Goal: Task Accomplishment & Management: Complete application form

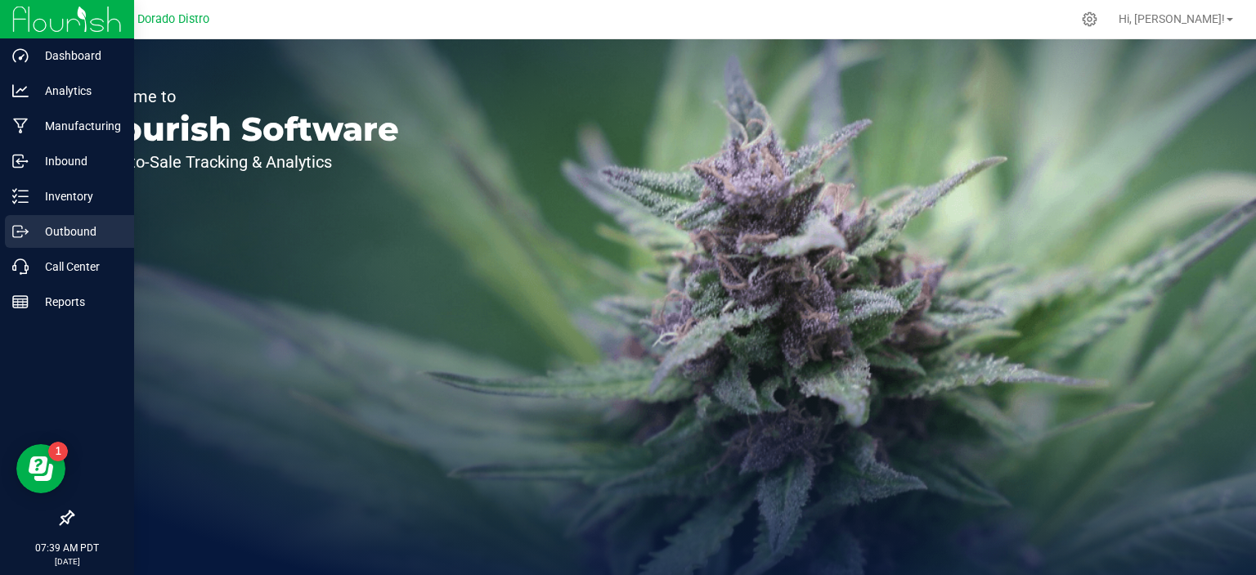
click at [20, 234] on icon at bounding box center [20, 231] width 16 height 16
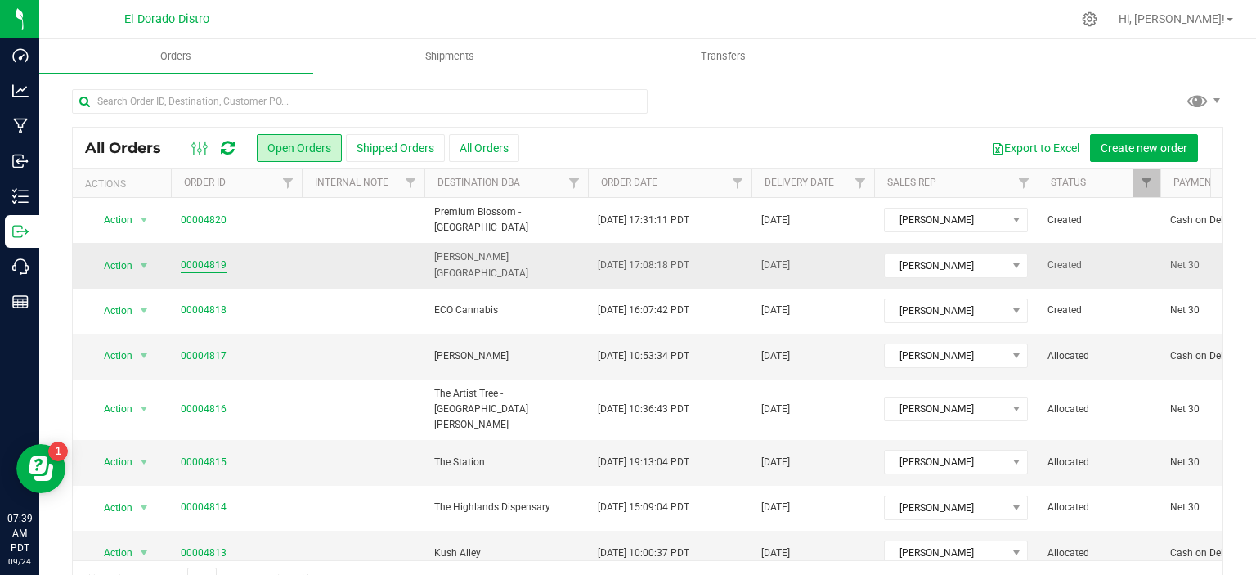
click at [213, 264] on link "00004819" at bounding box center [204, 266] width 46 height 16
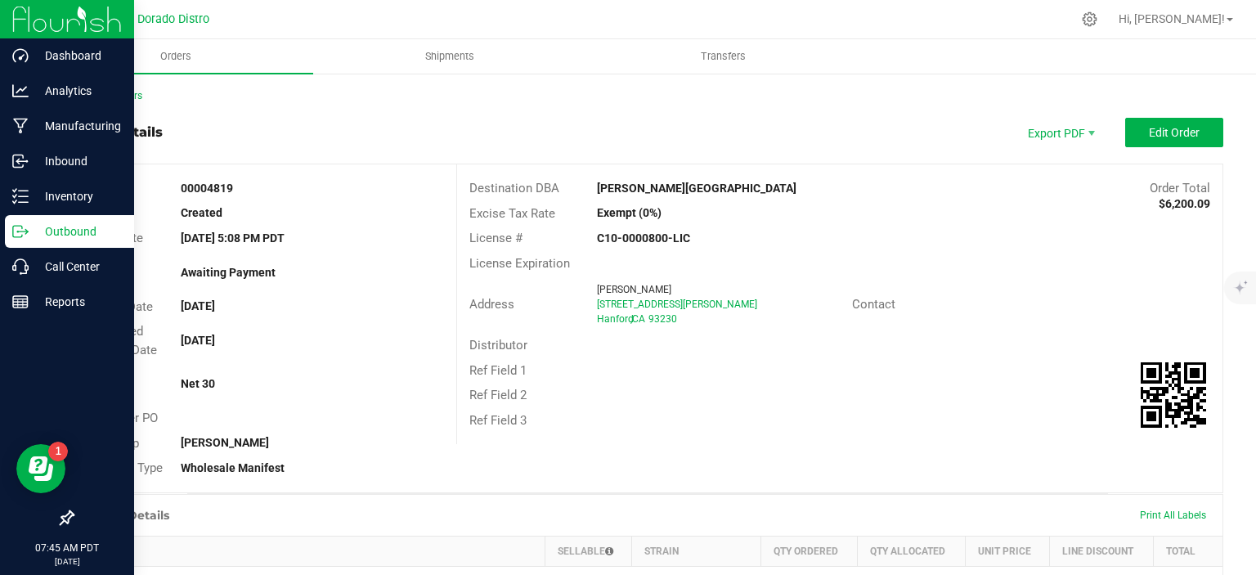
click at [29, 229] on p "Outbound" at bounding box center [78, 232] width 98 height 20
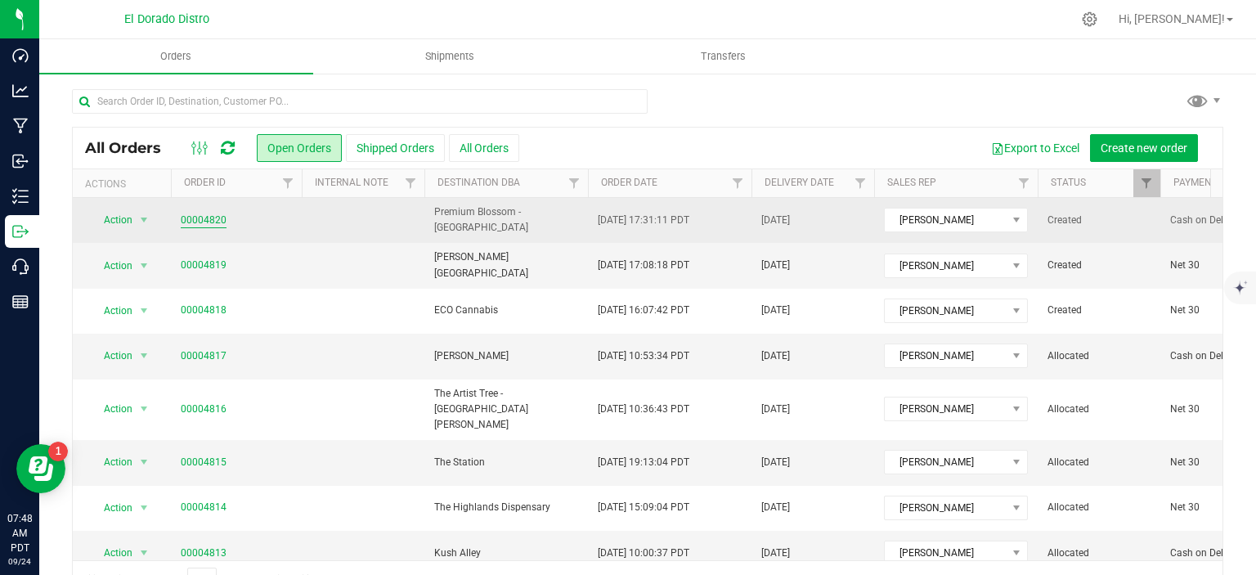
click at [215, 217] on link "00004820" at bounding box center [204, 221] width 46 height 16
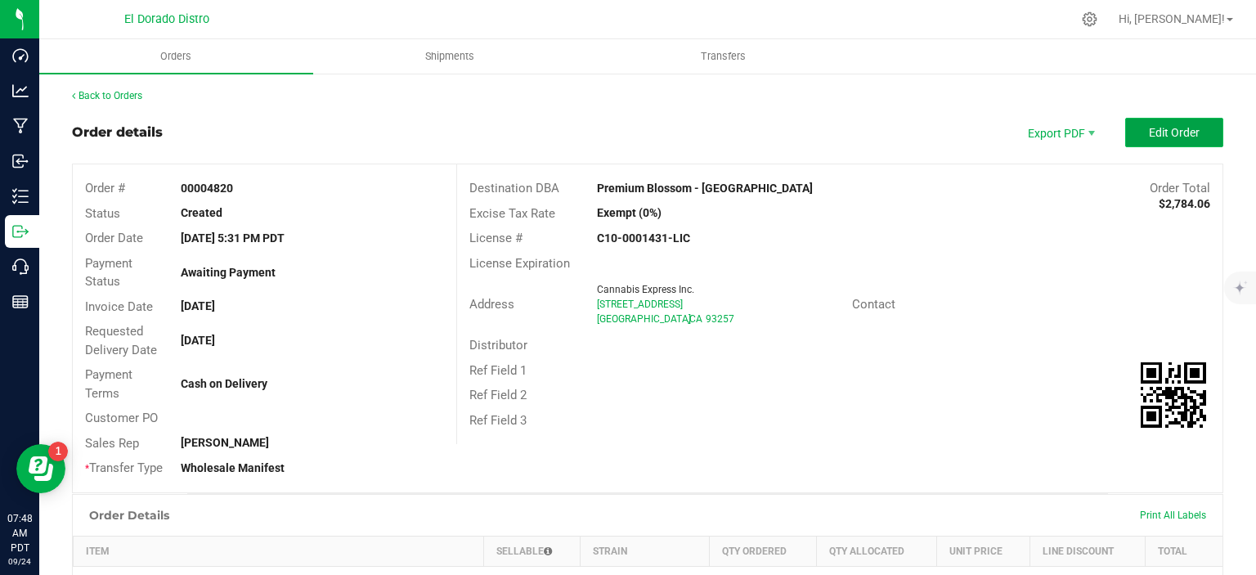
click at [1135, 133] on button "Edit Order" at bounding box center [1175, 132] width 98 height 29
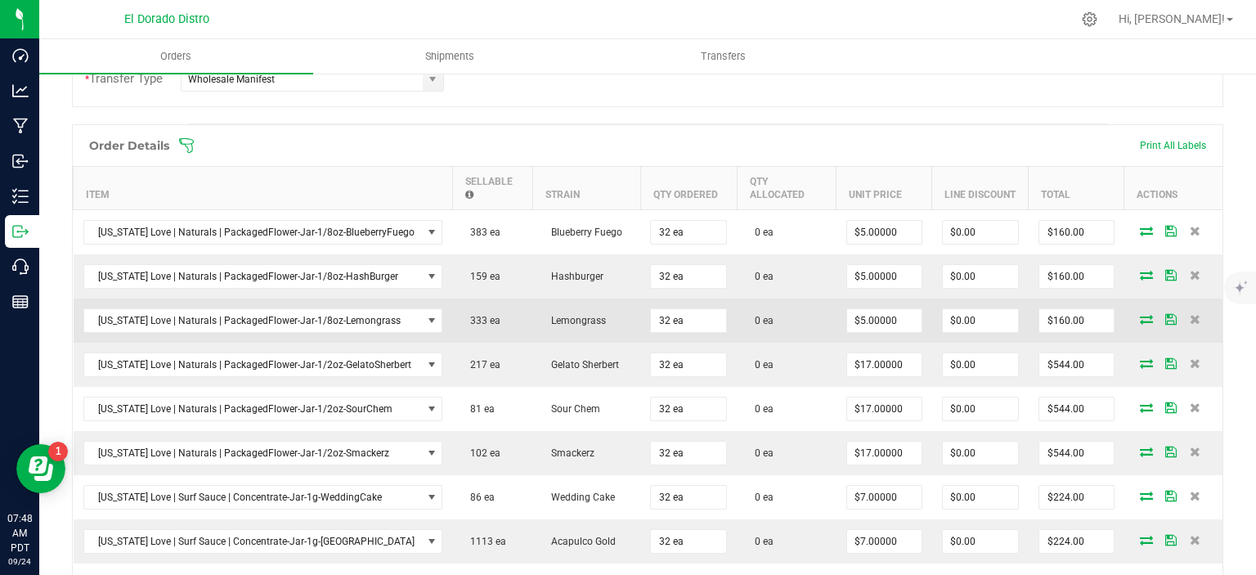
scroll to position [491, 0]
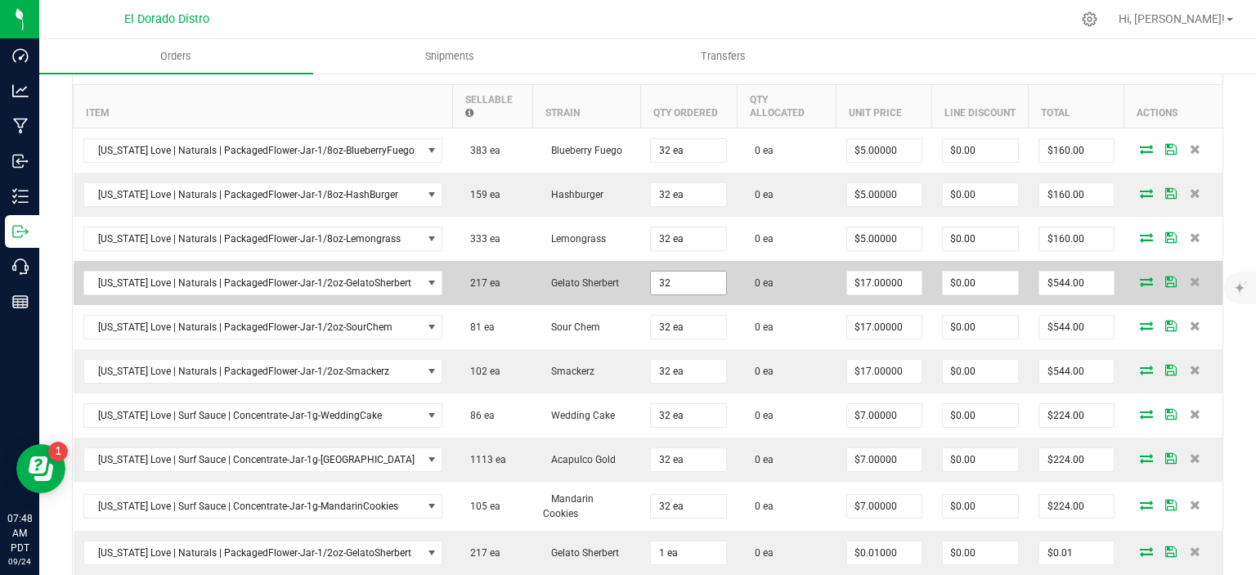
click at [661, 281] on input "32" at bounding box center [688, 283] width 75 height 23
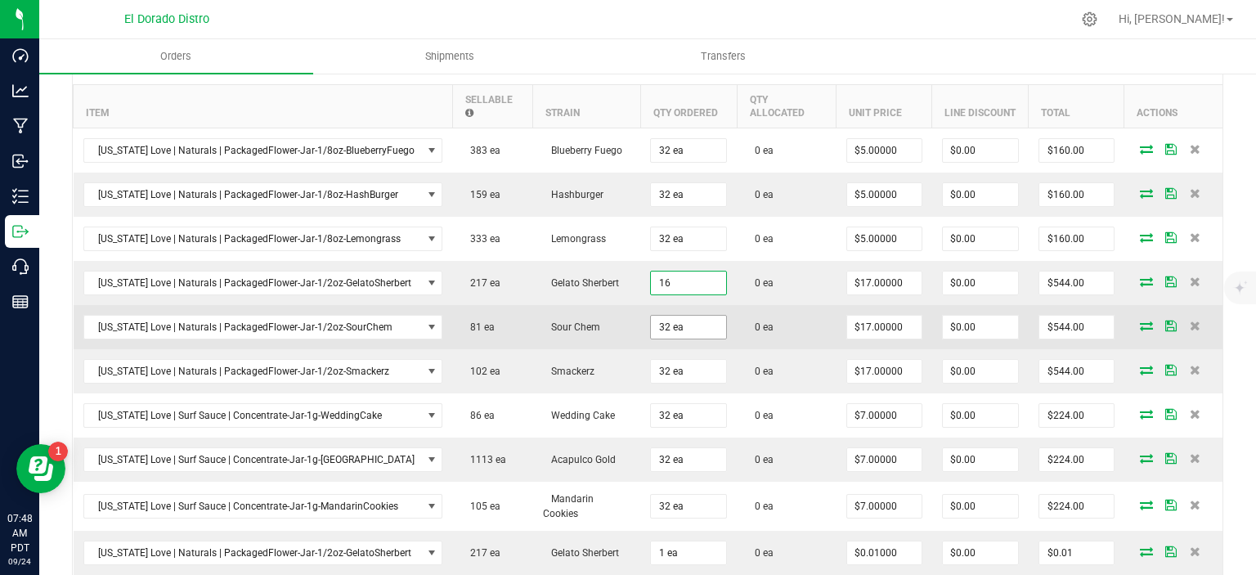
type input "16 ea"
type input "$272.00"
click at [693, 317] on input "32" at bounding box center [688, 327] width 75 height 23
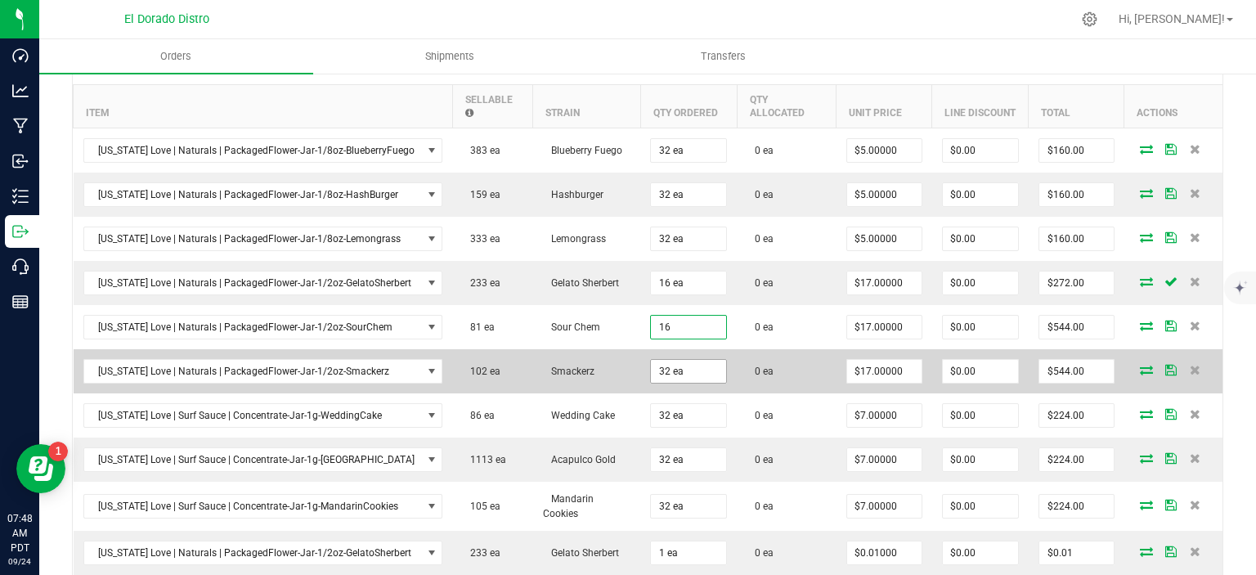
type input "16 ea"
type input "$272.00"
click at [684, 370] on input "32" at bounding box center [688, 371] width 75 height 23
type input "16 ea"
type input "$272.00"
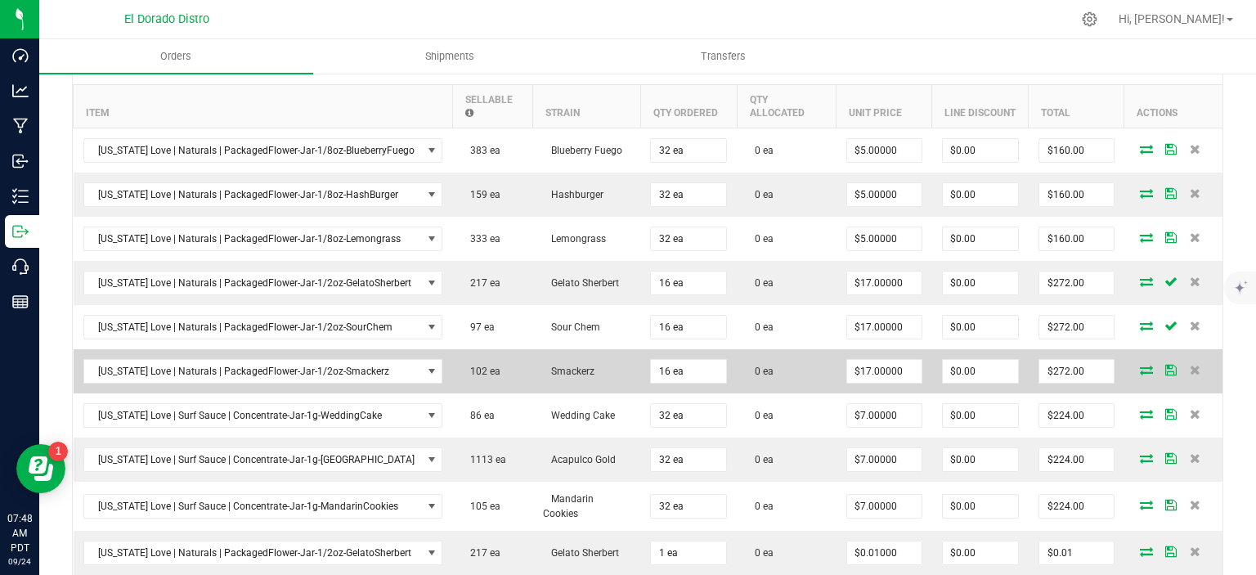
click at [795, 357] on td "0 ea" at bounding box center [787, 371] width 100 height 44
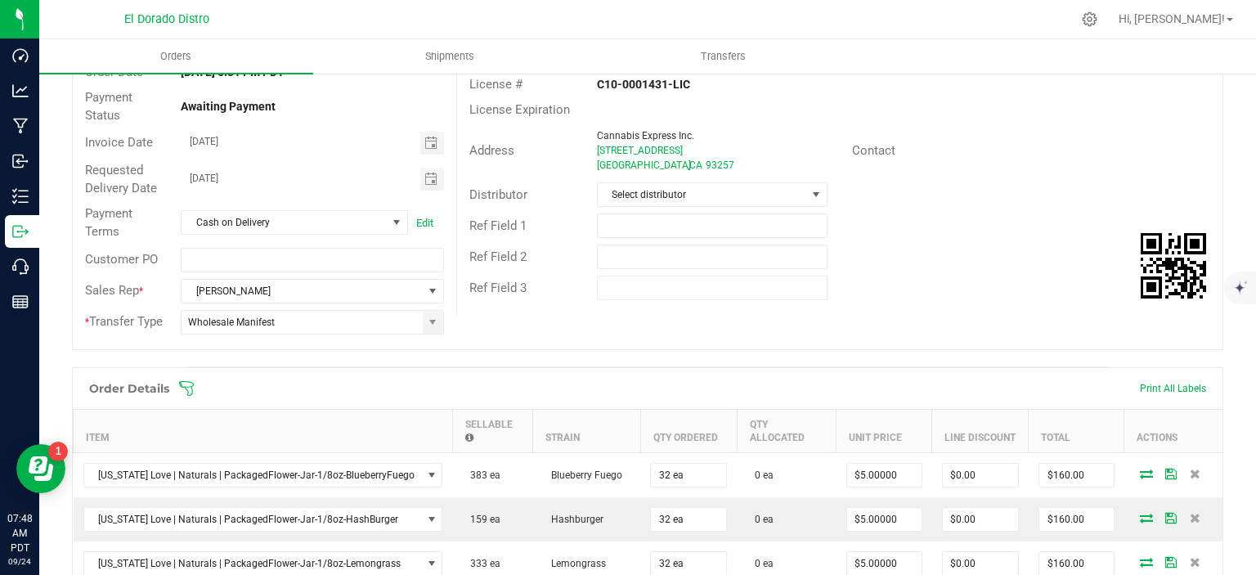
scroll to position [0, 0]
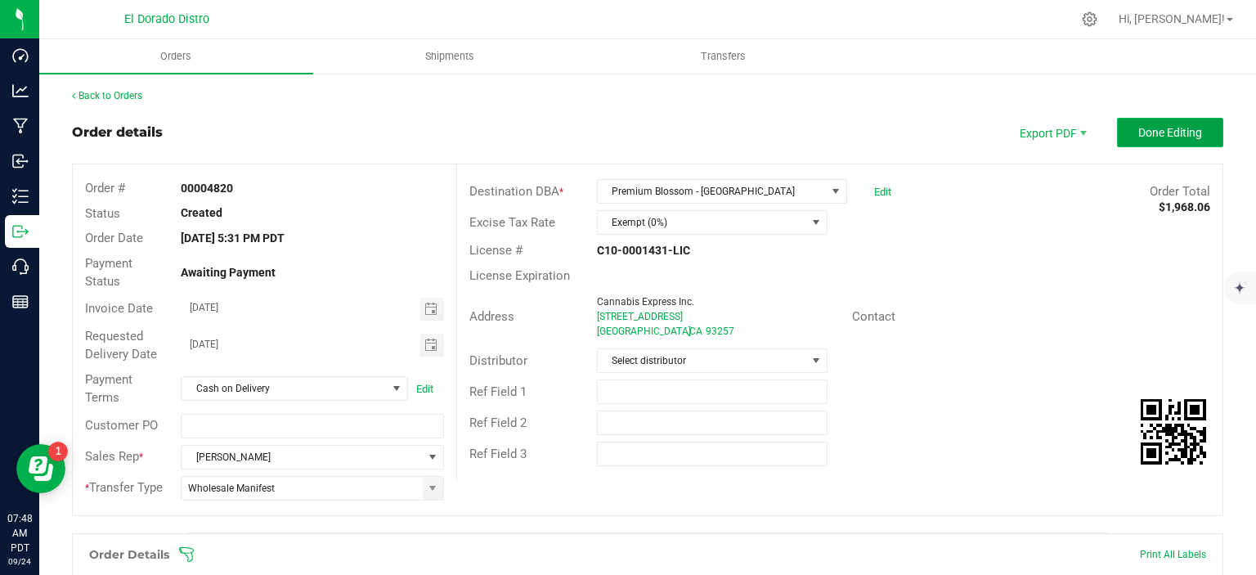
click at [1201, 130] on button "Done Editing" at bounding box center [1170, 132] width 106 height 29
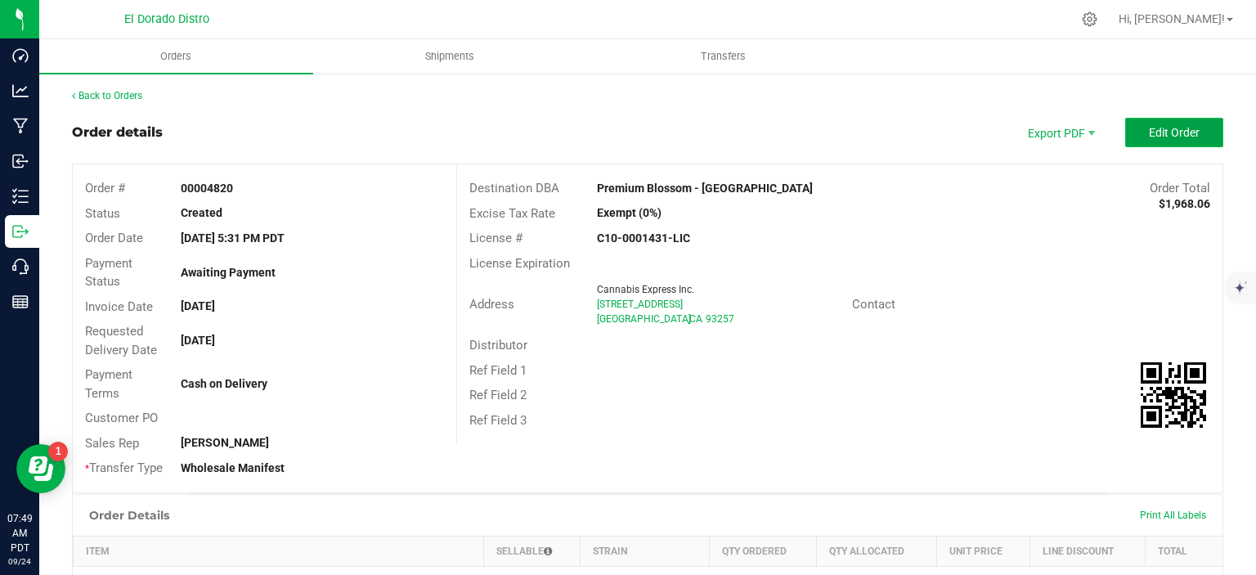
click at [1149, 137] on span "Edit Order" at bounding box center [1174, 132] width 51 height 13
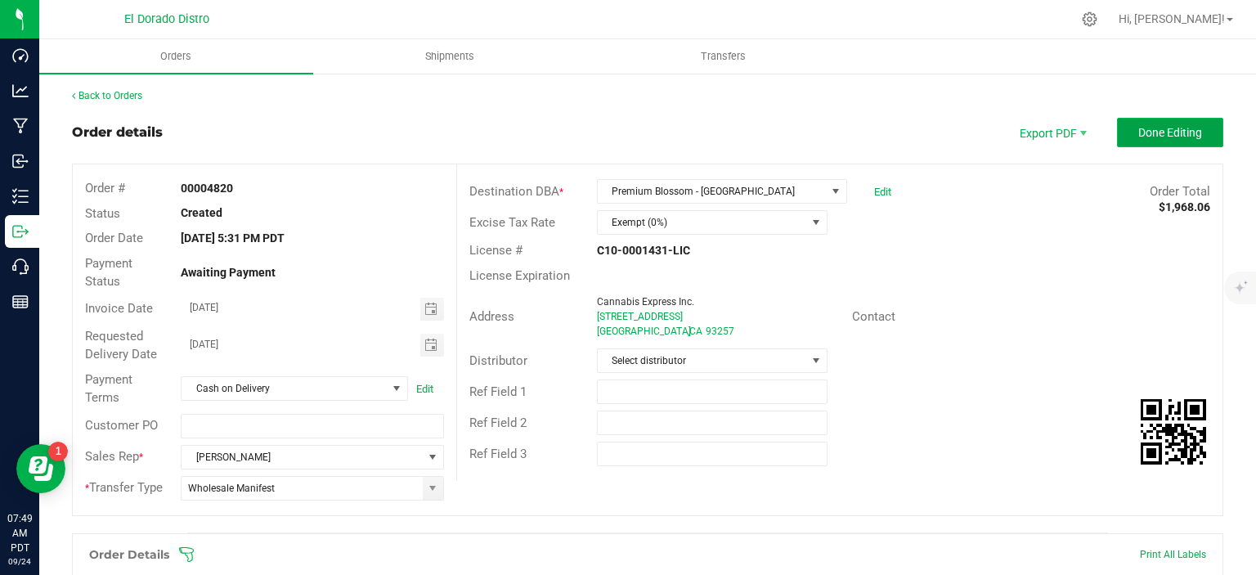
click at [1125, 129] on button "Done Editing" at bounding box center [1170, 132] width 106 height 29
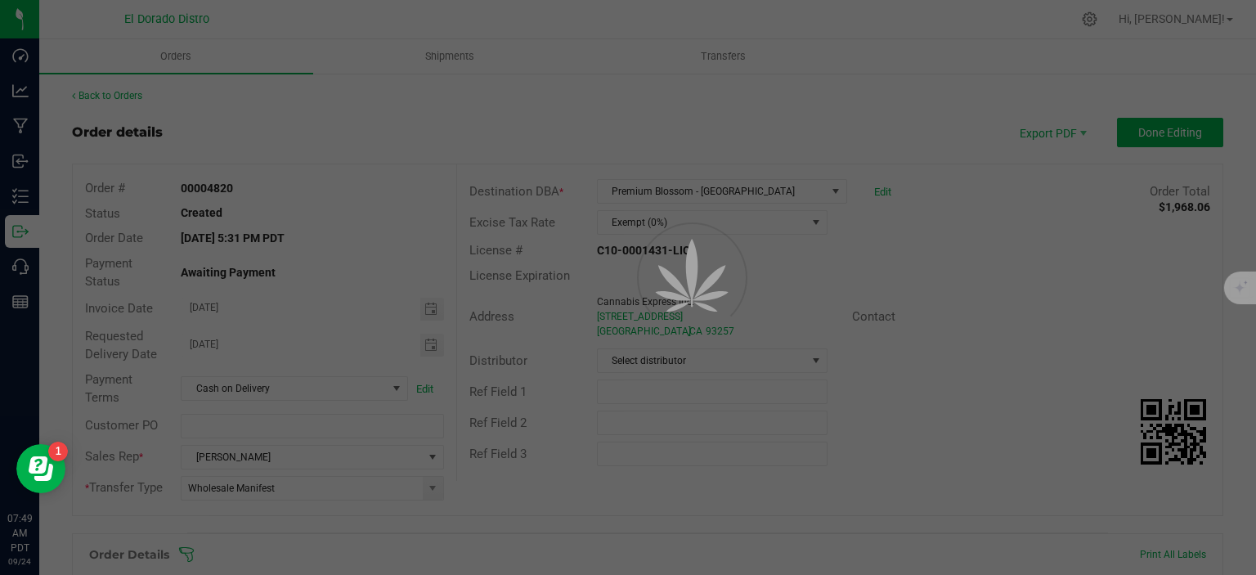
click at [24, 232] on div at bounding box center [628, 287] width 1256 height 575
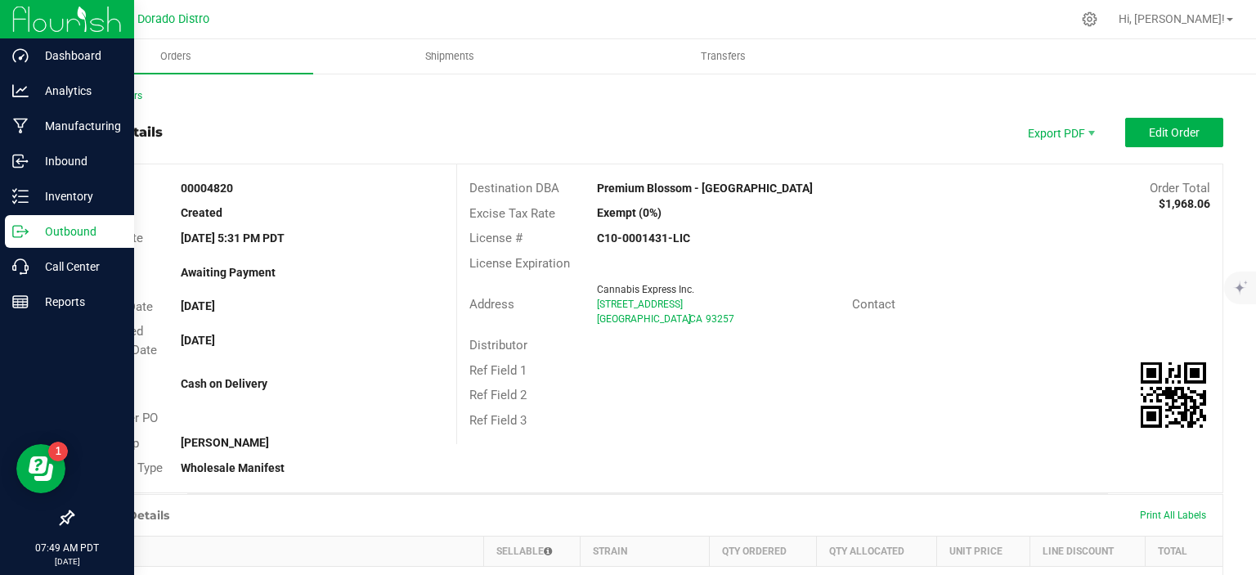
click at [24, 232] on icon at bounding box center [20, 231] width 16 height 16
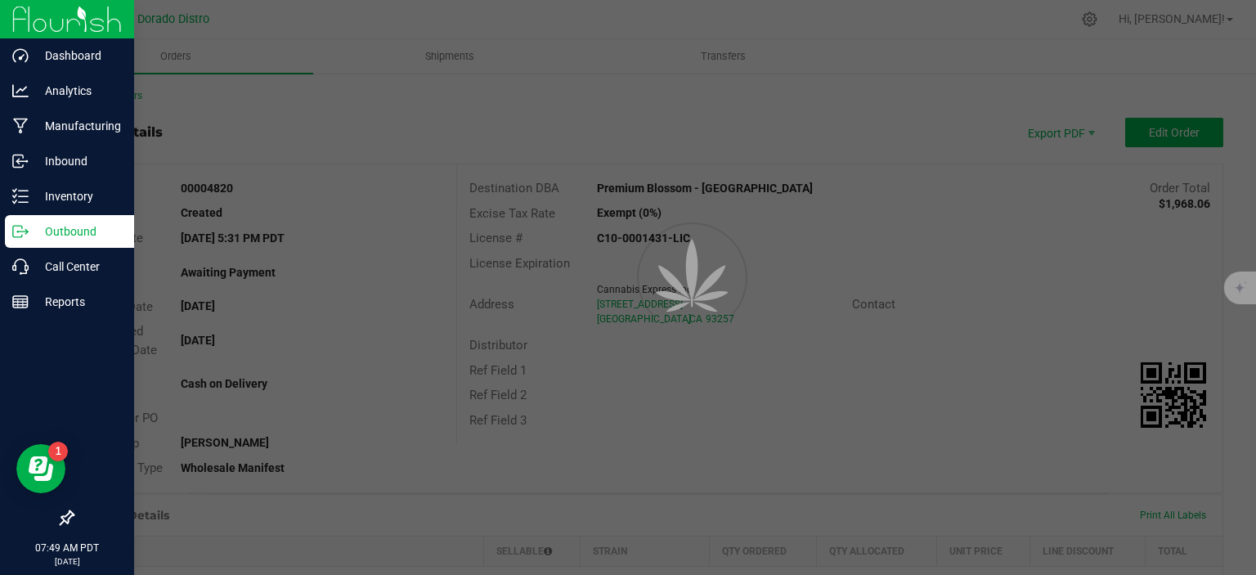
click at [24, 232] on icon at bounding box center [20, 231] width 16 height 16
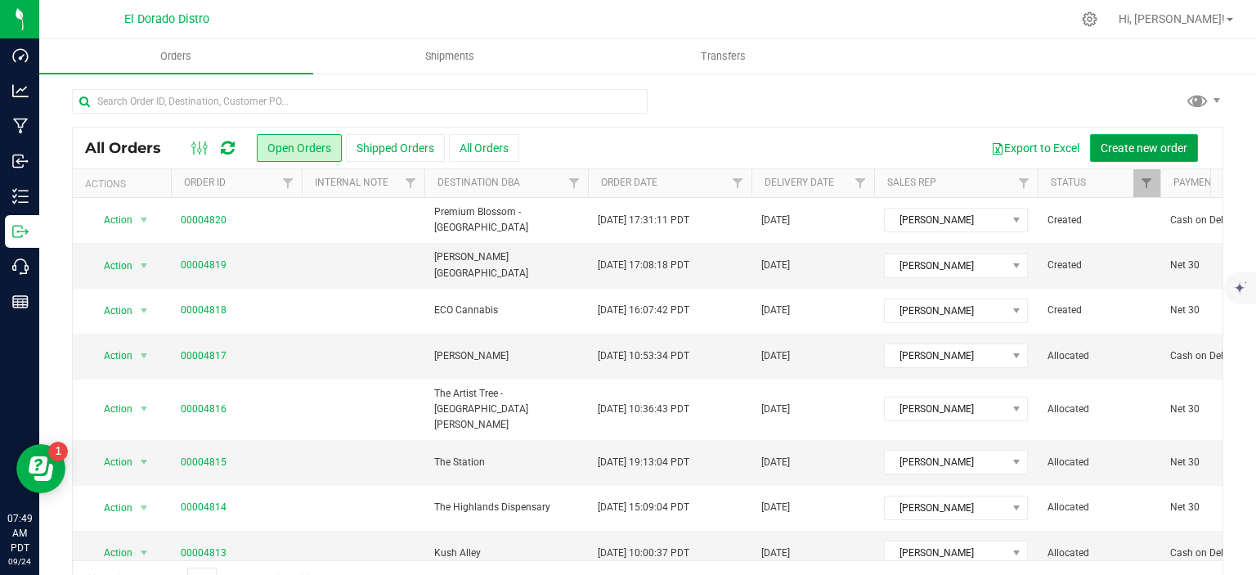
click at [1122, 149] on span "Create new order" at bounding box center [1144, 148] width 87 height 13
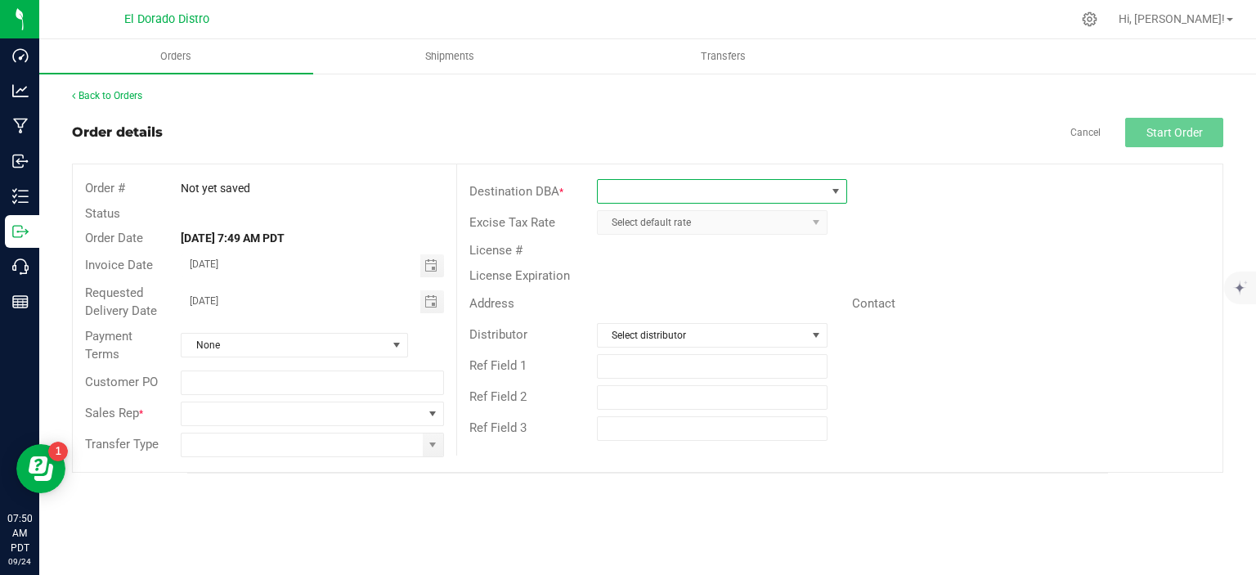
click at [728, 186] on span at bounding box center [712, 191] width 228 height 23
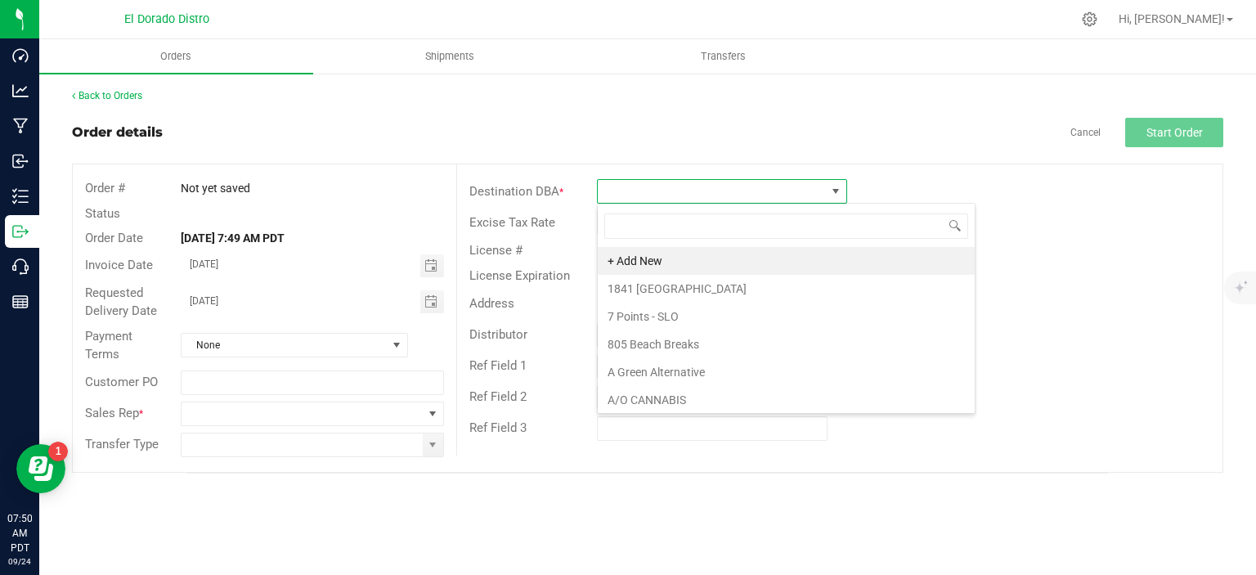
scroll to position [24, 250]
type input "Source"
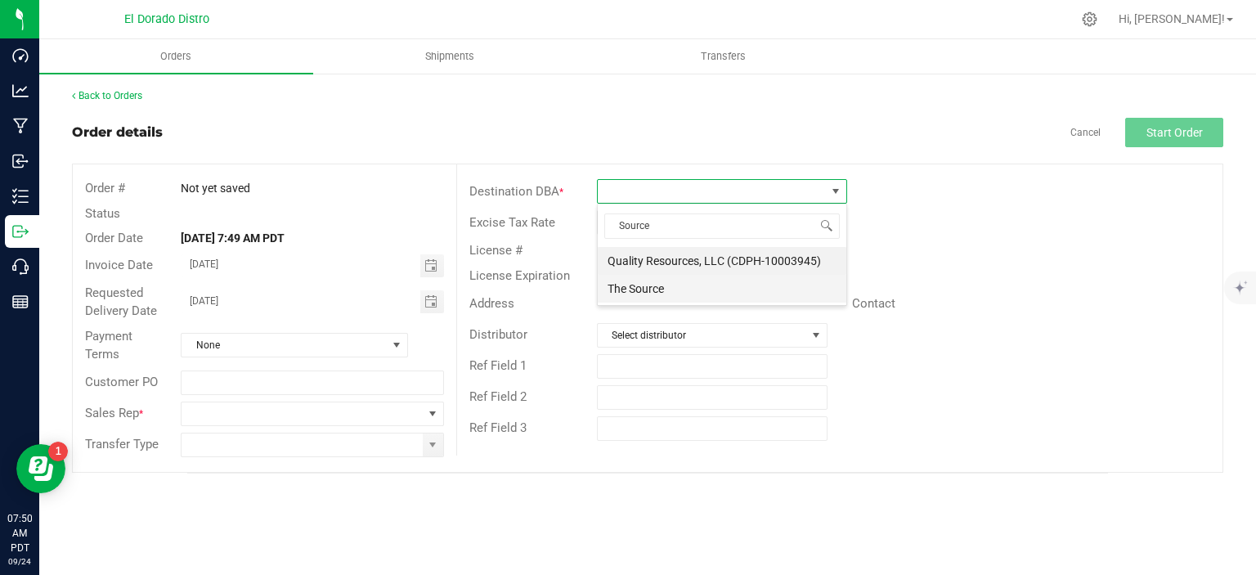
click at [691, 281] on li "The Source" at bounding box center [722, 289] width 249 height 28
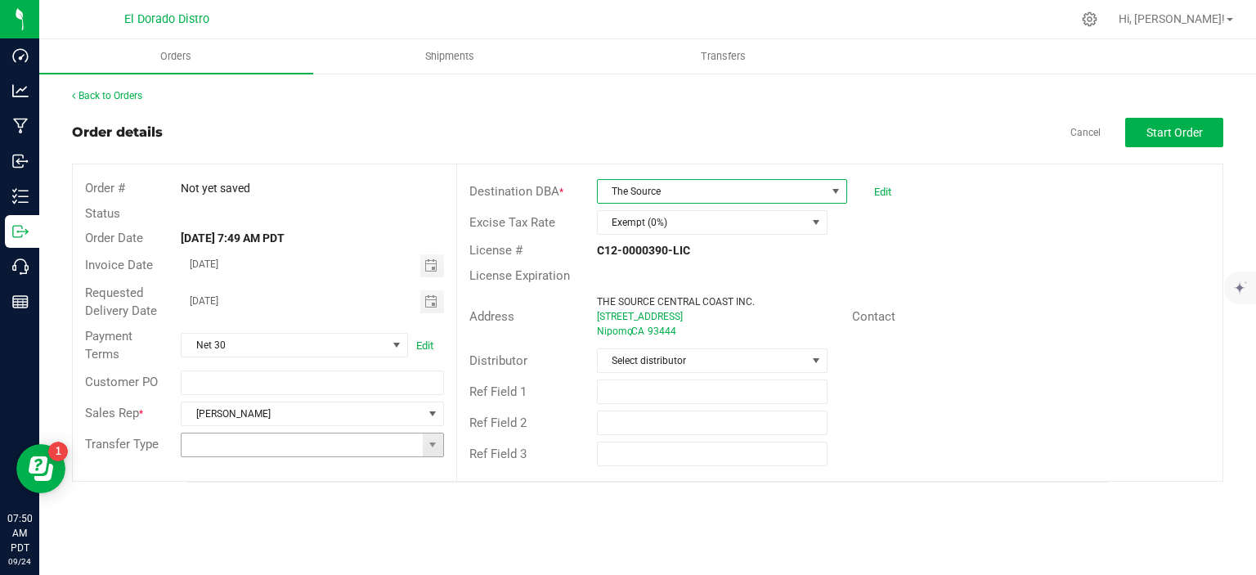
click at [441, 435] on span at bounding box center [433, 445] width 20 height 23
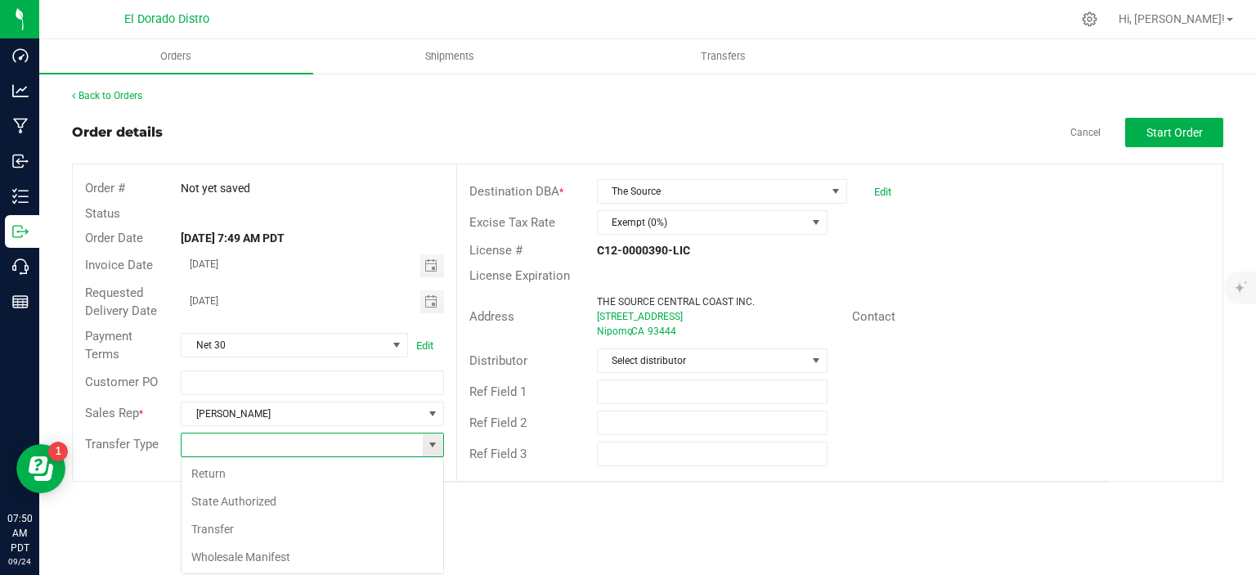
scroll to position [24, 263]
click at [345, 549] on li "Wholesale Manifest" at bounding box center [313, 557] width 262 height 28
type input "Wholesale Manifest"
click at [1165, 127] on span "Start Order" at bounding box center [1175, 132] width 56 height 13
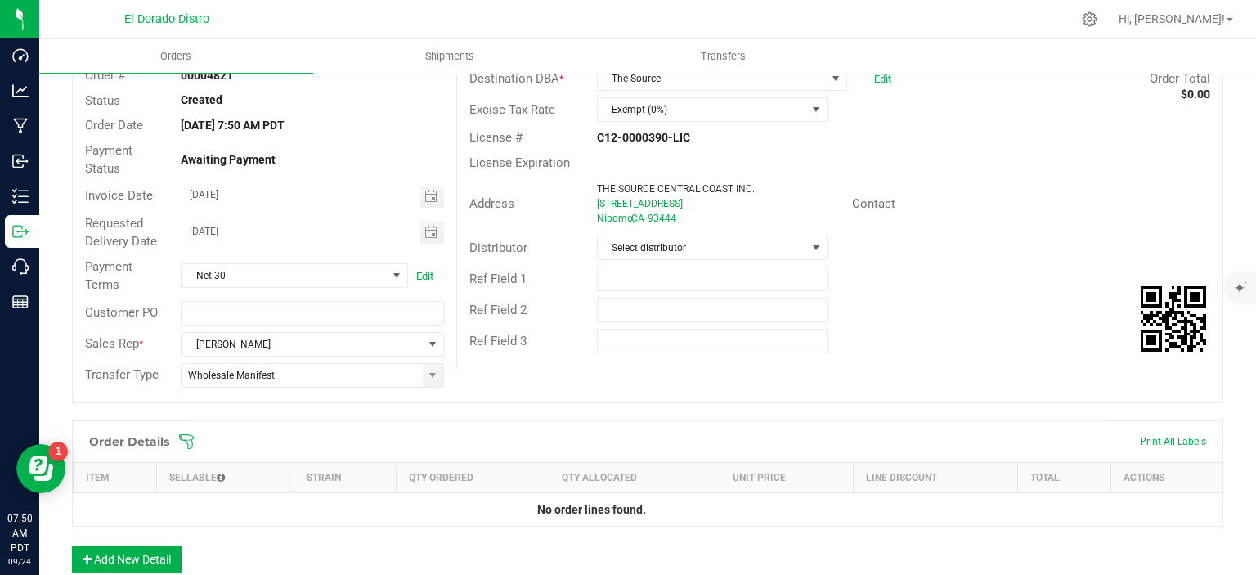
scroll to position [327, 0]
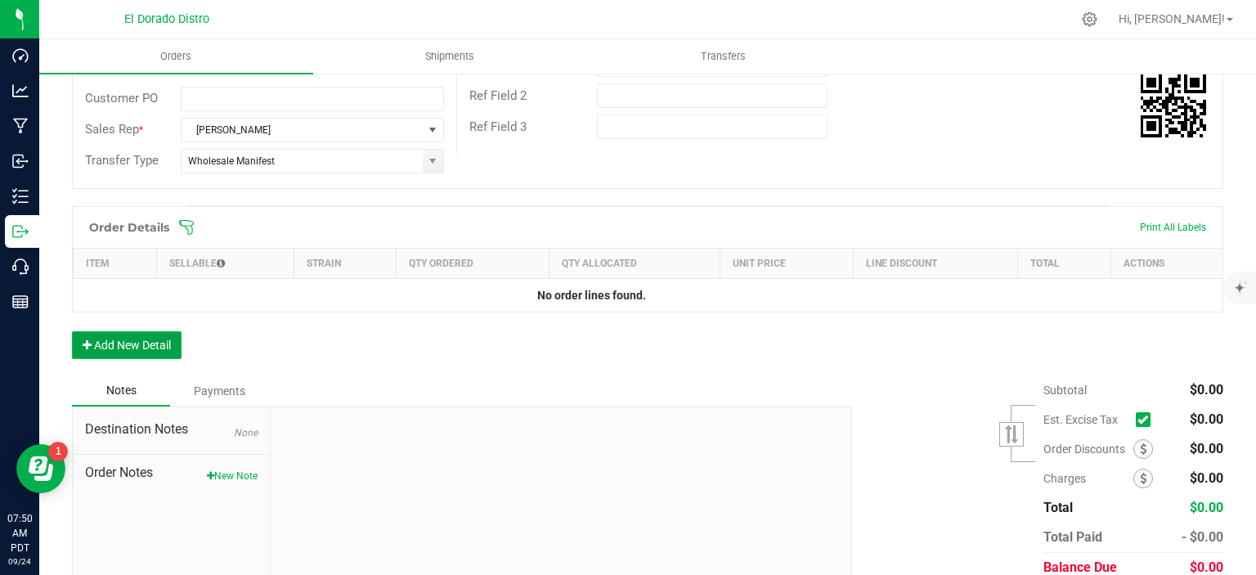
click at [160, 344] on button "Add New Detail" at bounding box center [127, 345] width 110 height 28
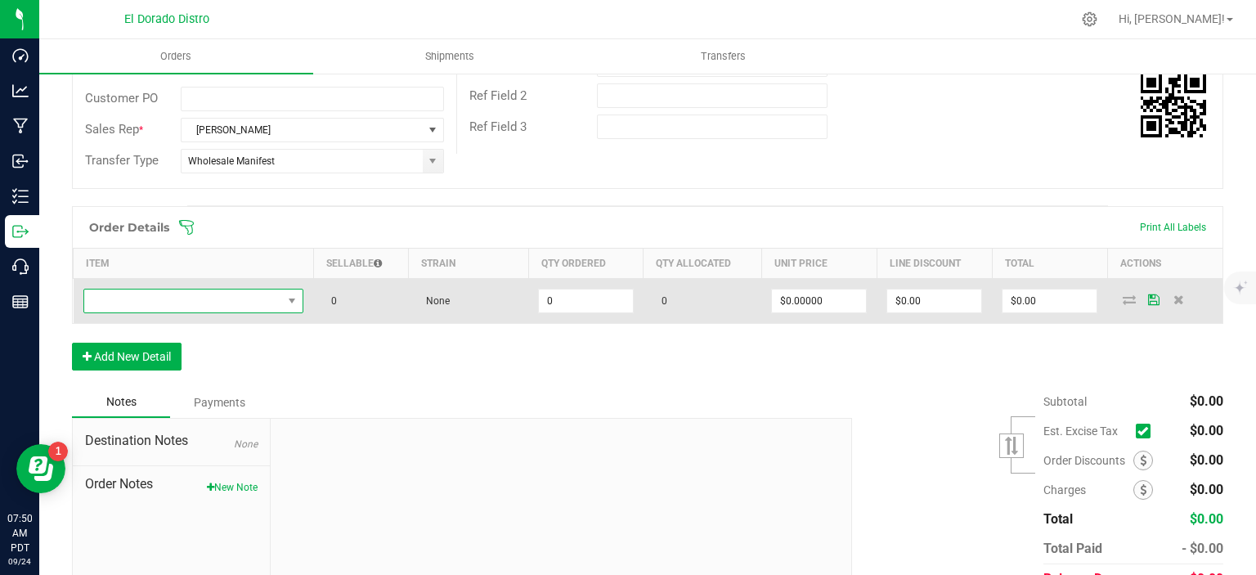
click at [231, 306] on span "NO DATA FOUND" at bounding box center [183, 301] width 199 height 23
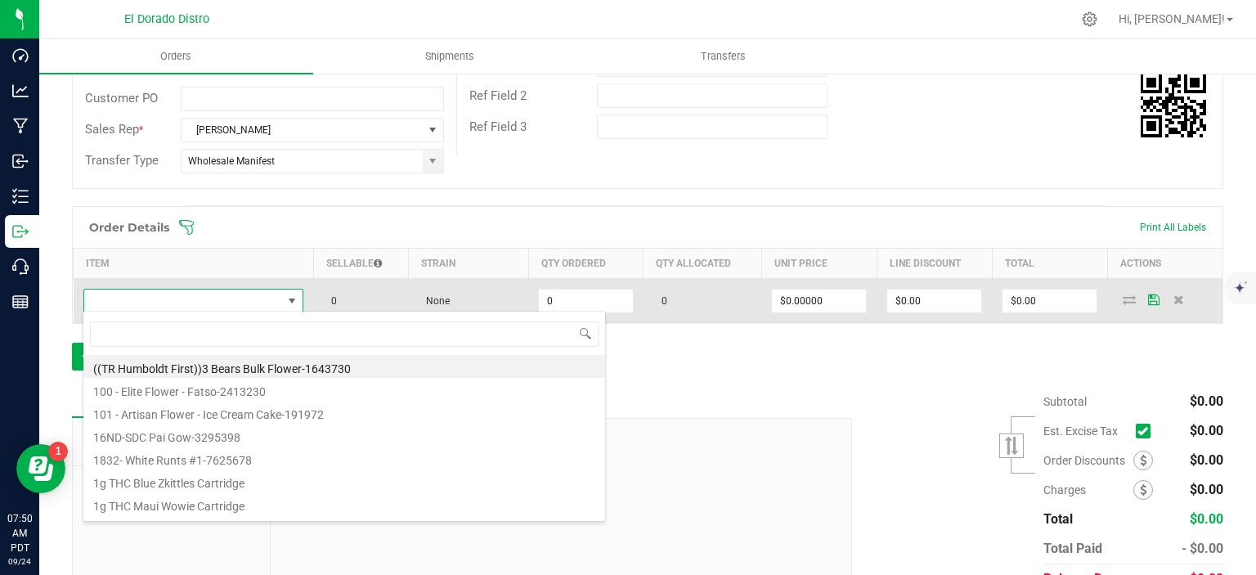
scroll to position [24, 215]
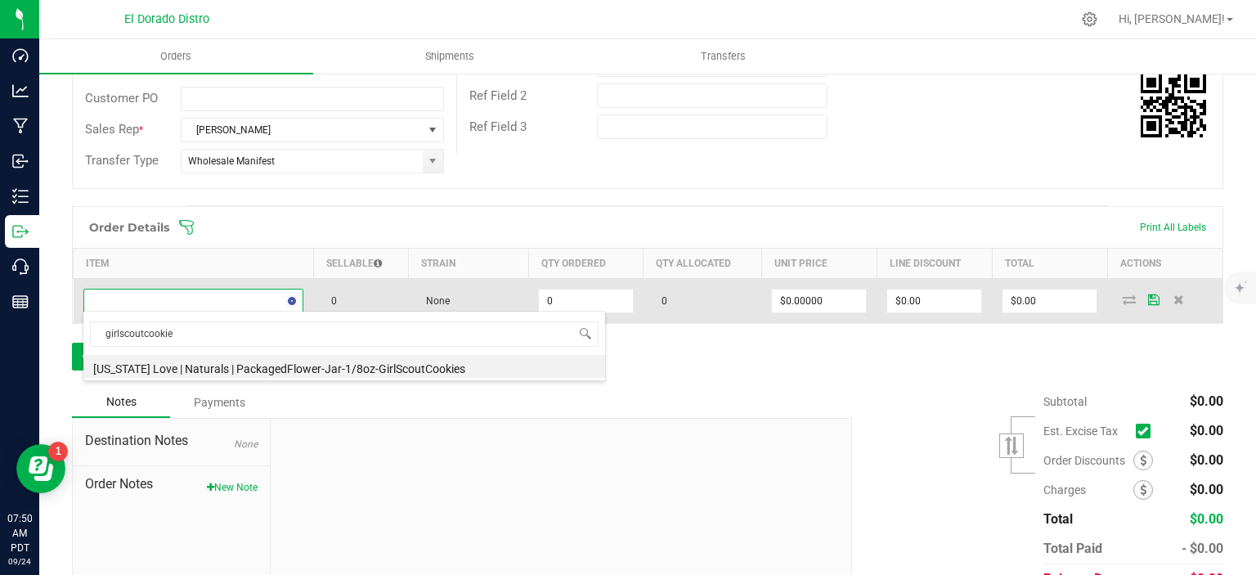
type input "girlscoutcookies"
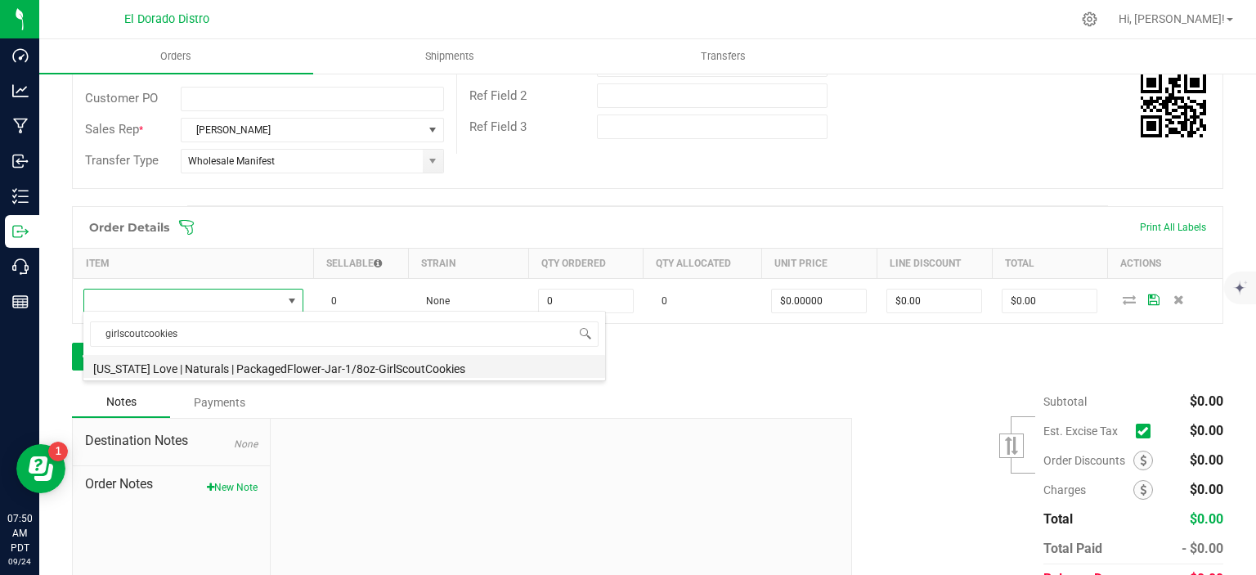
click at [396, 366] on li "[US_STATE] Love | Naturals | PackagedFlower-Jar-1/8oz-GirlScoutCookies" at bounding box center [344, 366] width 522 height 23
type input "0 ea"
type input "$5.00000"
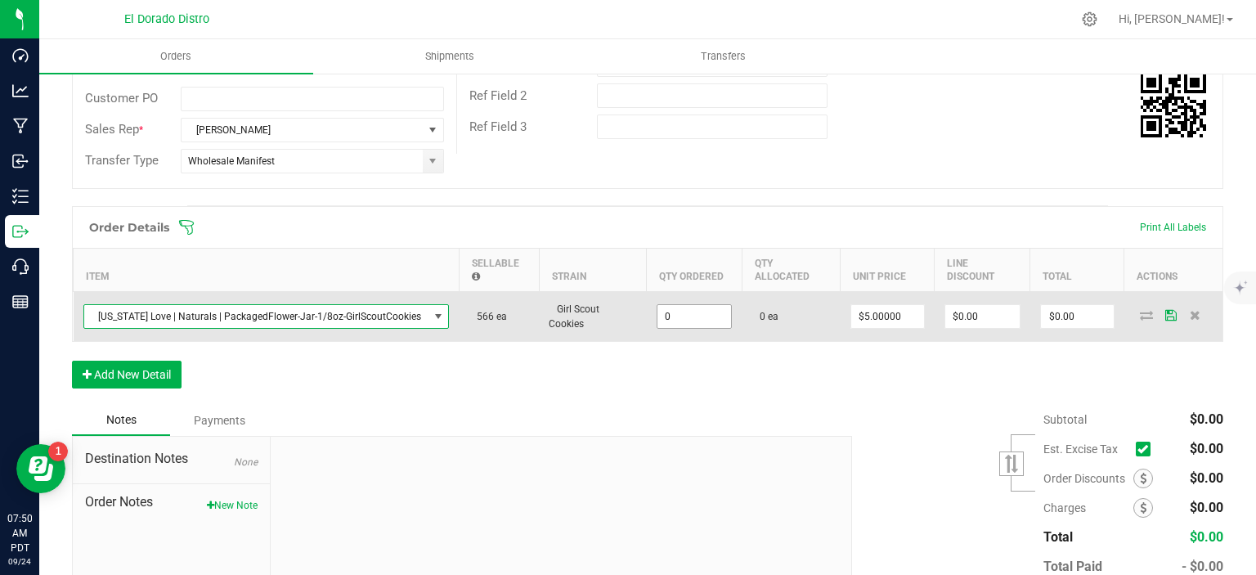
click at [664, 310] on input "0" at bounding box center [695, 316] width 74 height 23
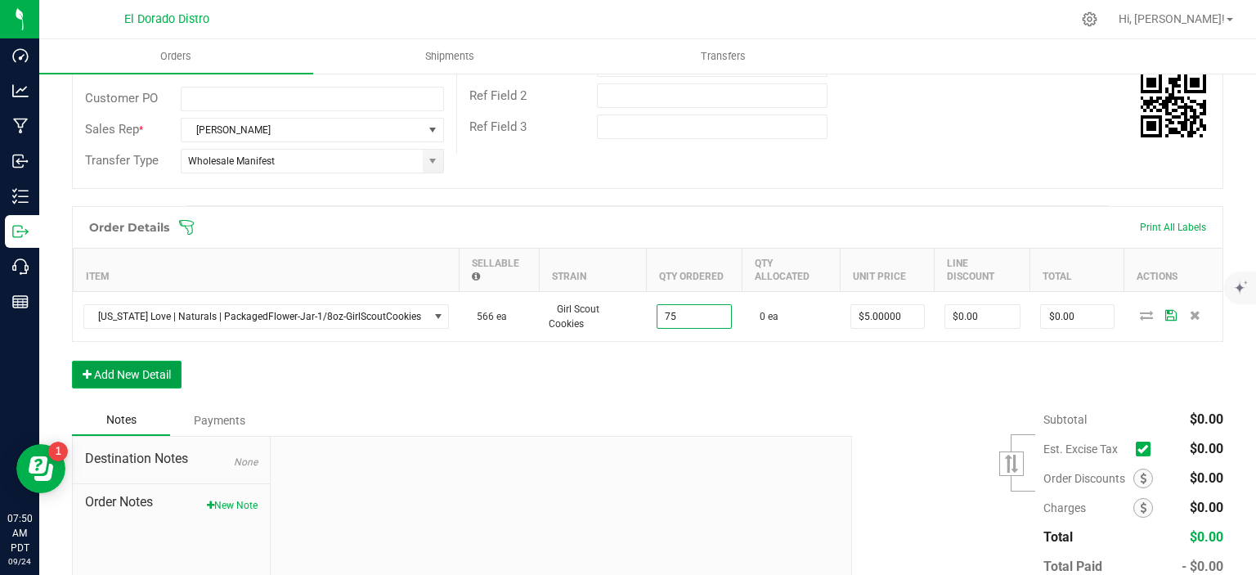
type input "75 ea"
type input "$375.00"
click at [173, 366] on button "Add New Detail" at bounding box center [127, 375] width 110 height 28
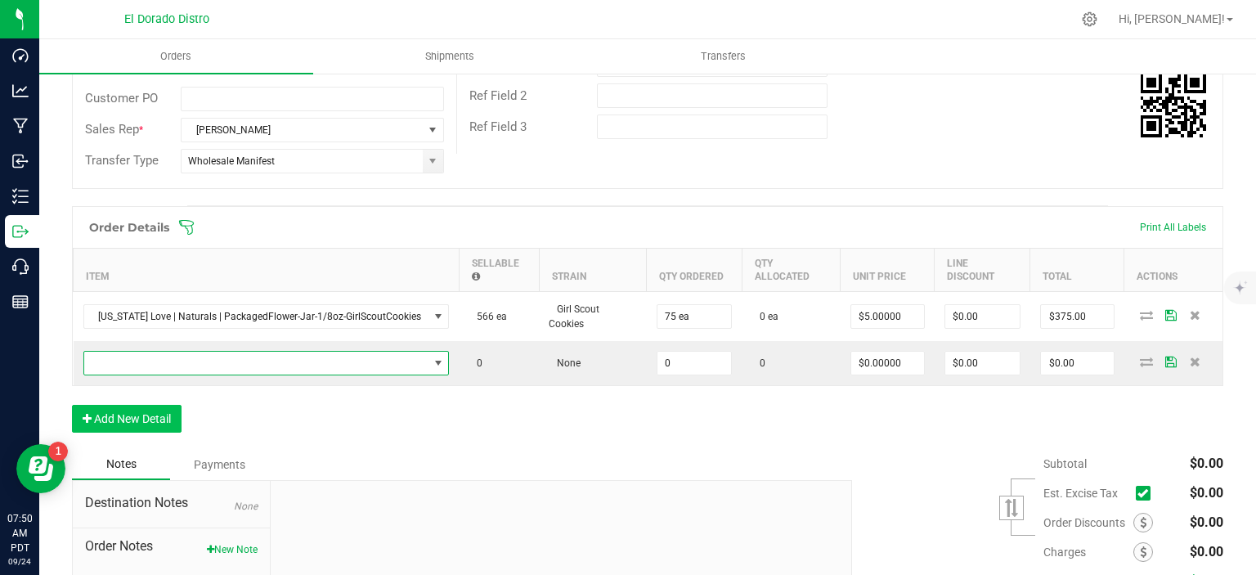
click at [214, 366] on span "NO DATA FOUND" at bounding box center [256, 363] width 344 height 23
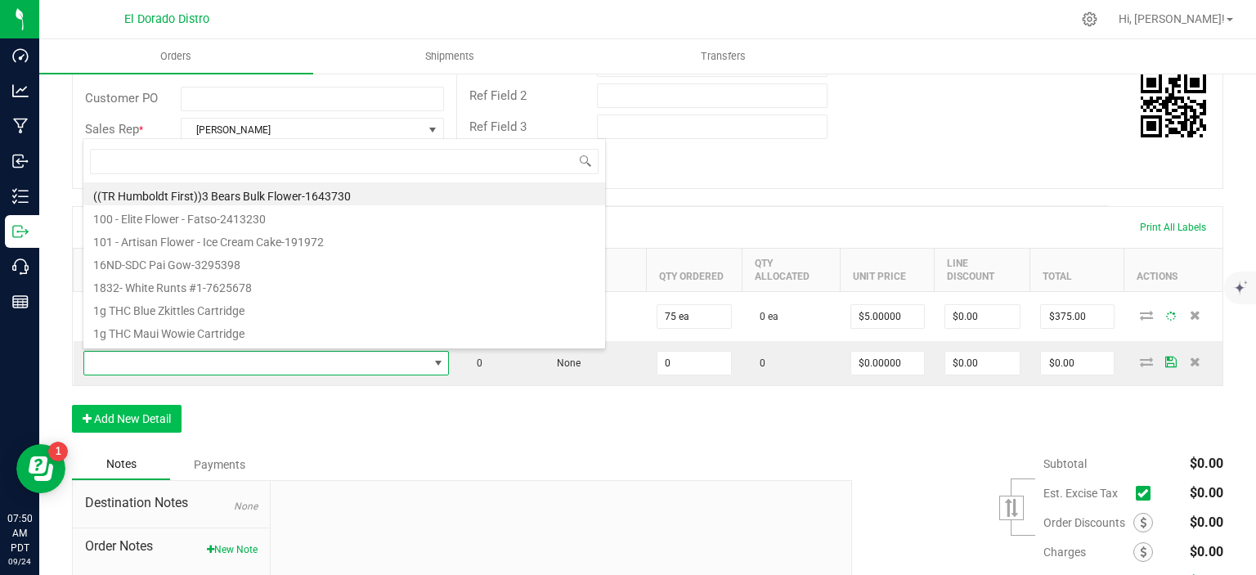
scroll to position [24, 216]
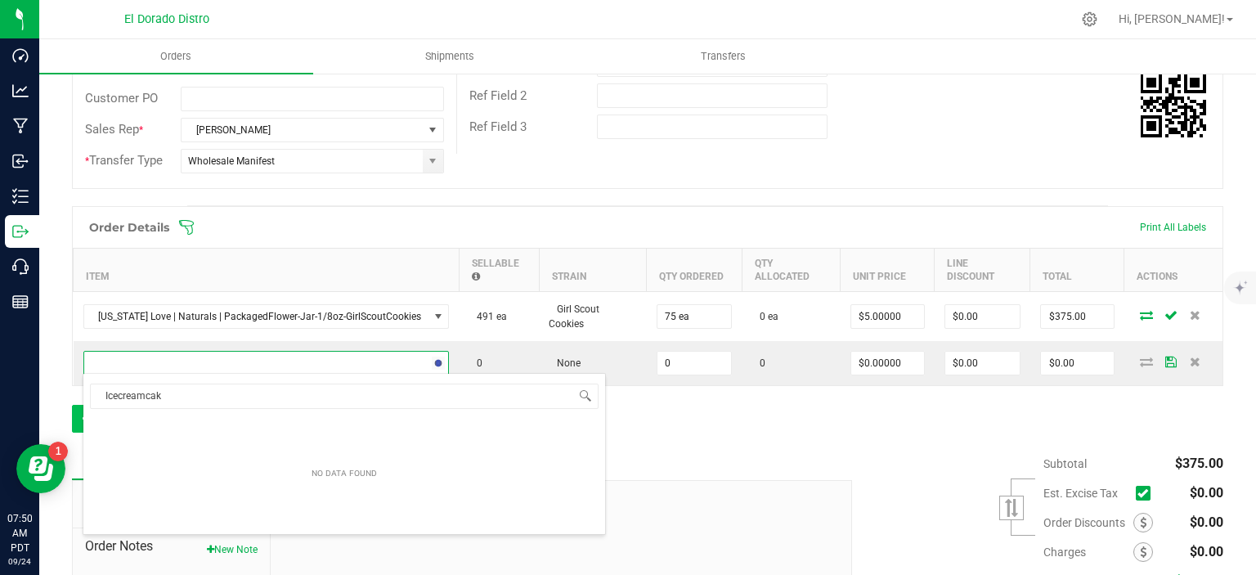
type input "Icecreamcake"
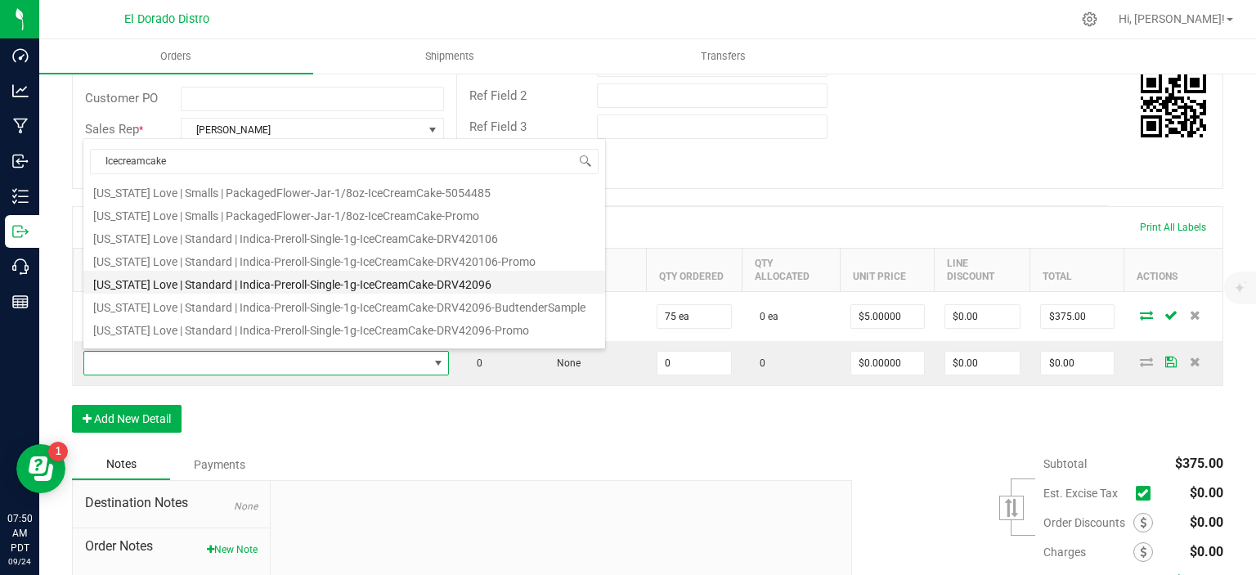
scroll to position [180, 0]
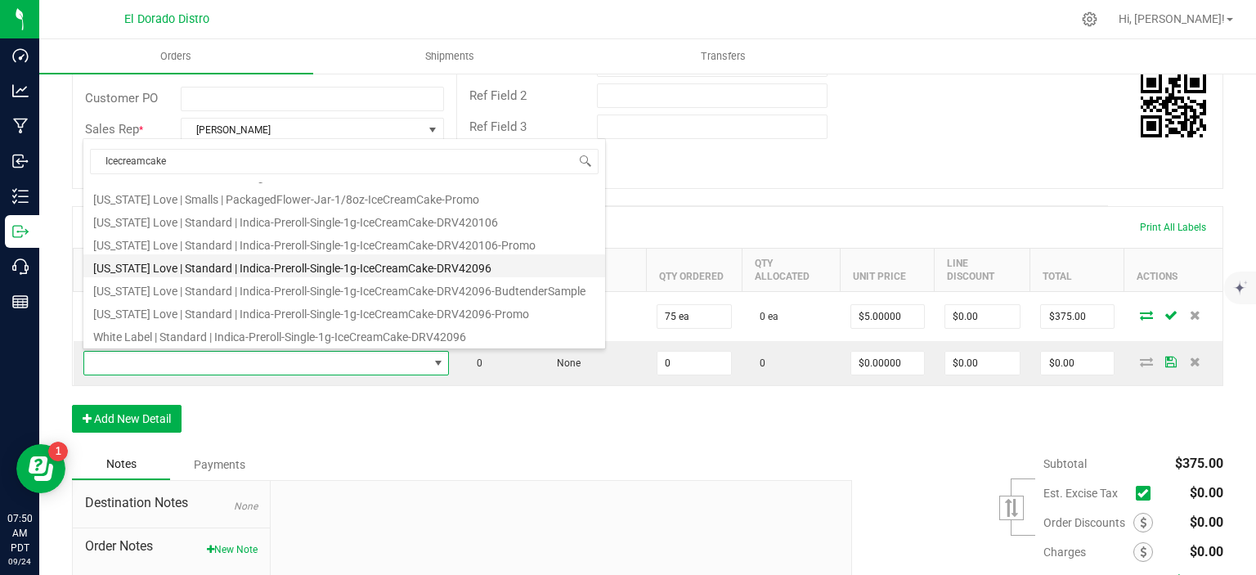
click at [327, 260] on li "[US_STATE] Love | Standard | Indica-Preroll-Single-1g-IceCreamCake-DRV42096" at bounding box center [344, 265] width 522 height 23
type input "0 ea"
type input "$2.00000"
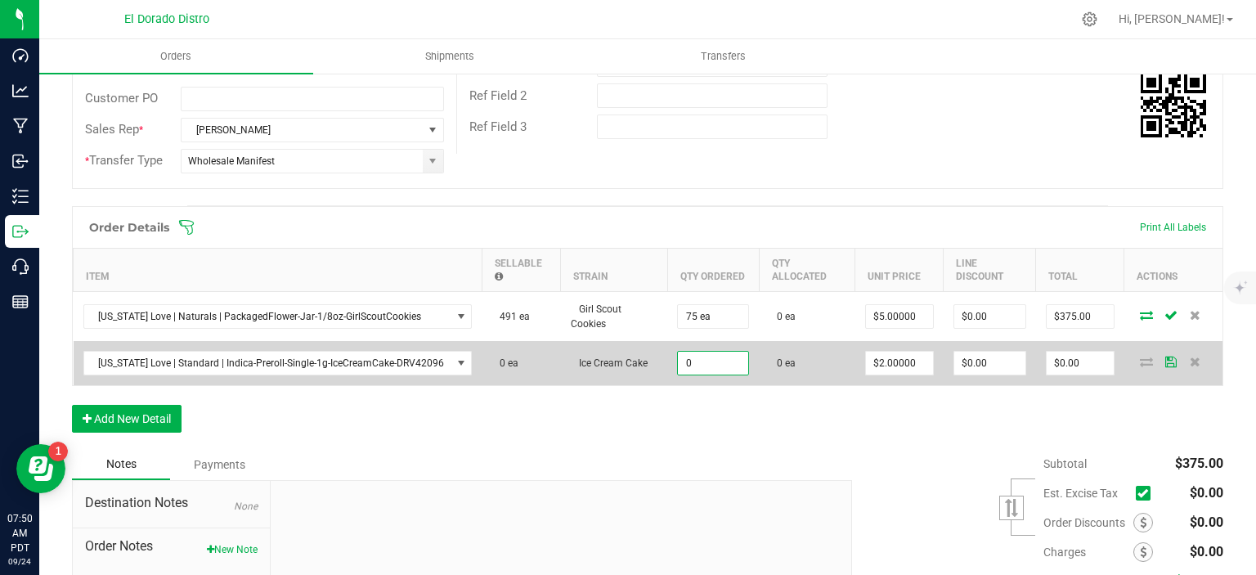
click at [703, 352] on input "0" at bounding box center [713, 363] width 70 height 23
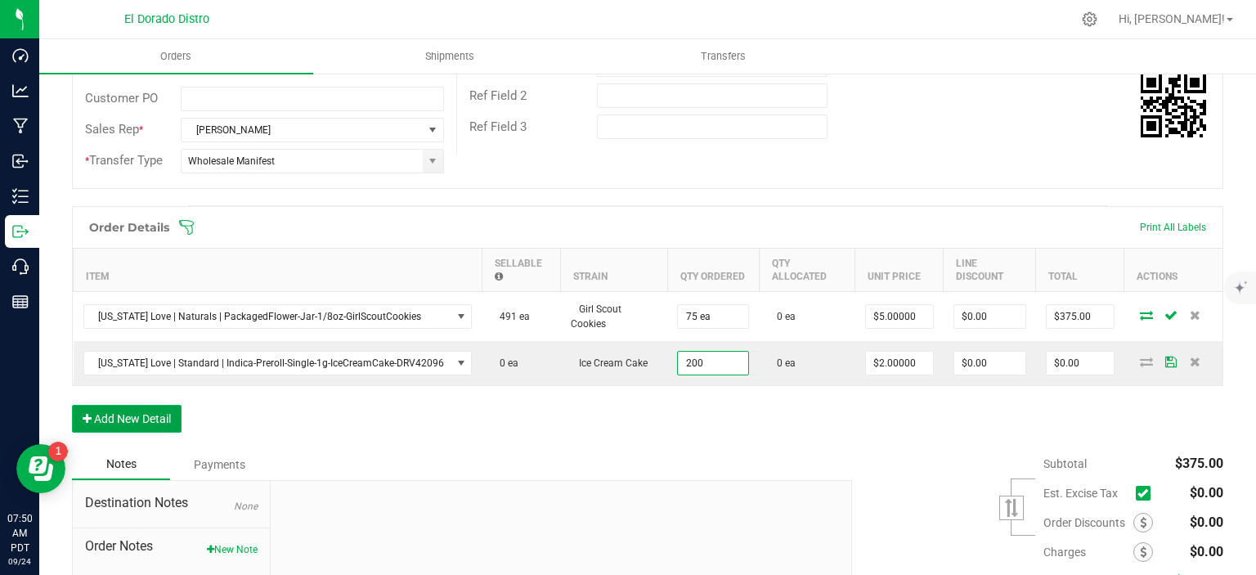
type input "200 ea"
type input "$400.00"
click at [118, 425] on button "Add New Detail" at bounding box center [127, 419] width 110 height 28
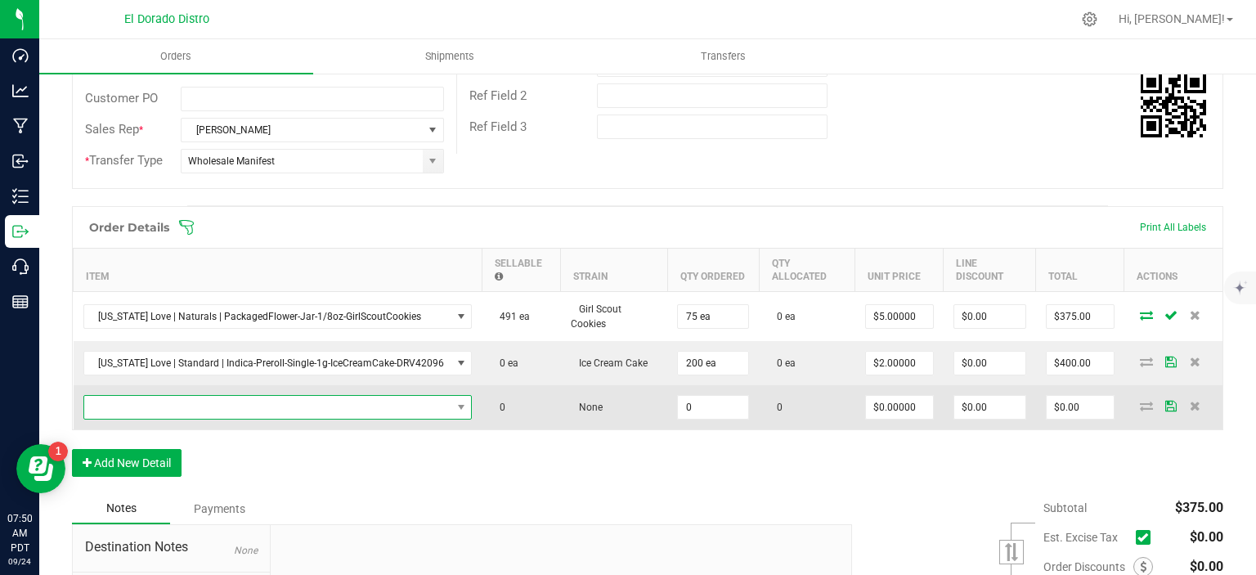
click at [168, 411] on span "NO DATA FOUND" at bounding box center [267, 407] width 367 height 23
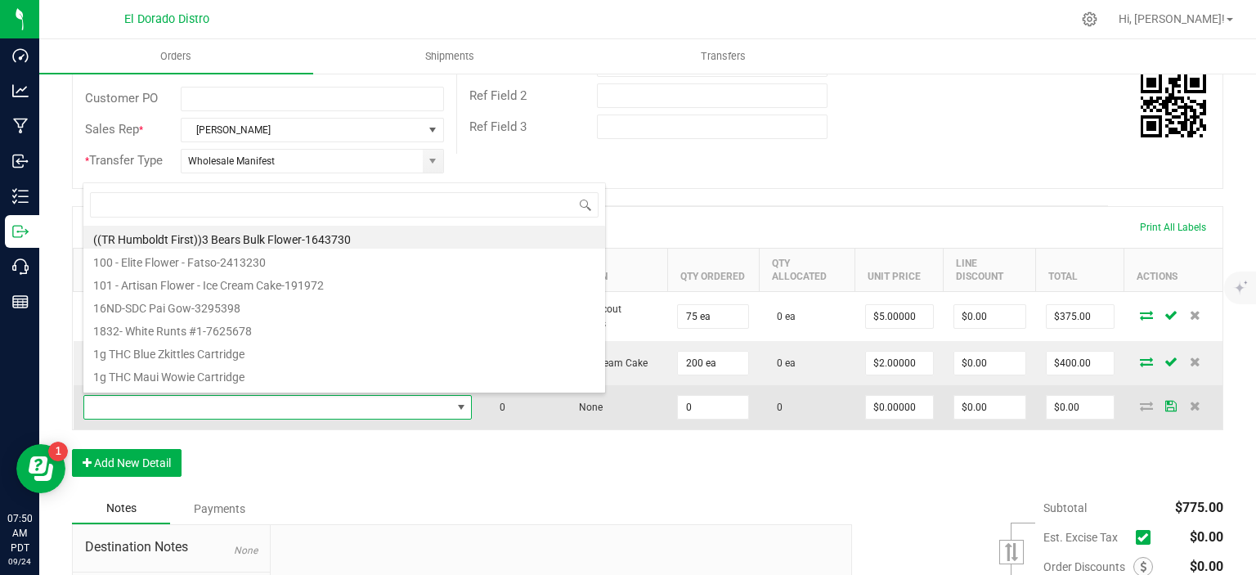
scroll to position [24, 354]
type input "lemonatti"
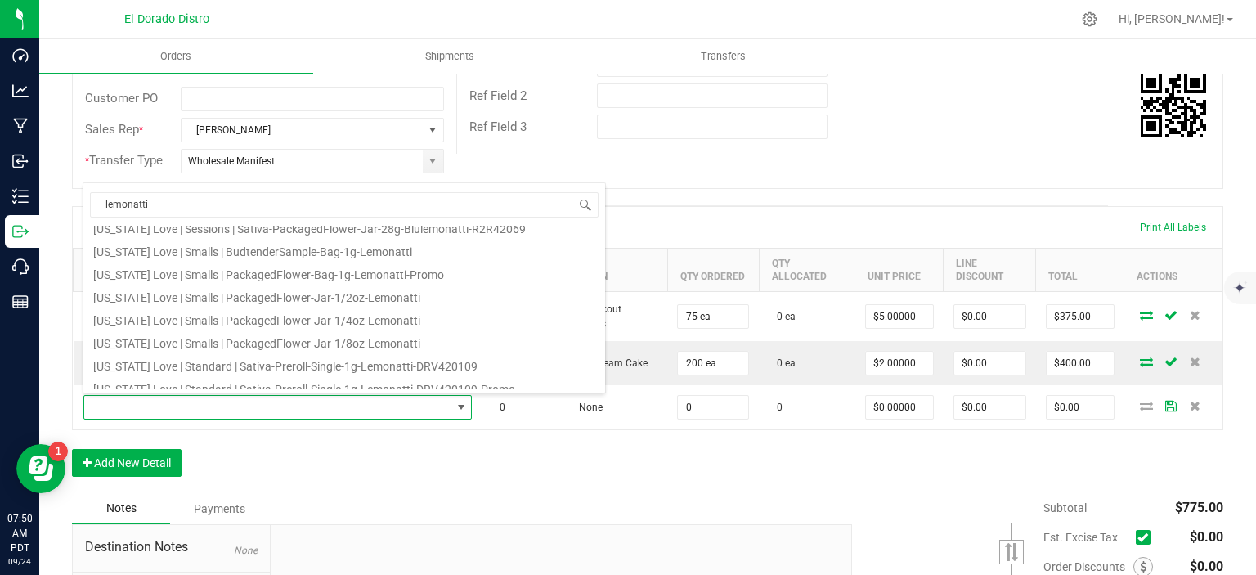
scroll to position [294, 0]
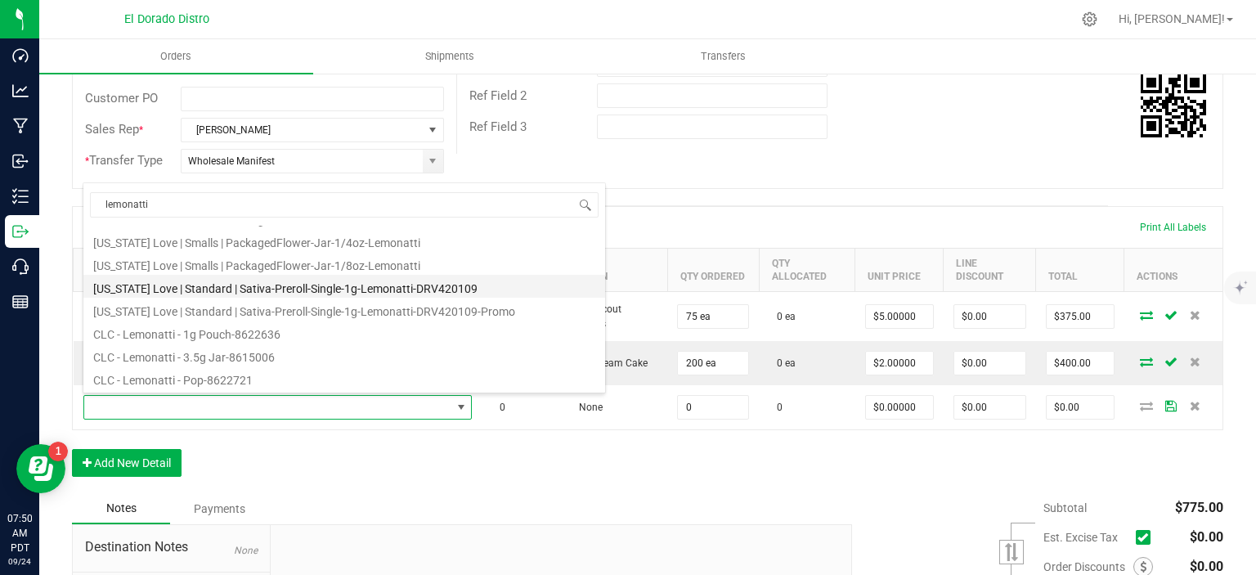
click at [337, 289] on li "[US_STATE] Love | Standard | Sativa-Preroll-Single-1g-Lemonatti-DRV420109" at bounding box center [344, 286] width 522 height 23
type input "0 ea"
type input "$2.00000"
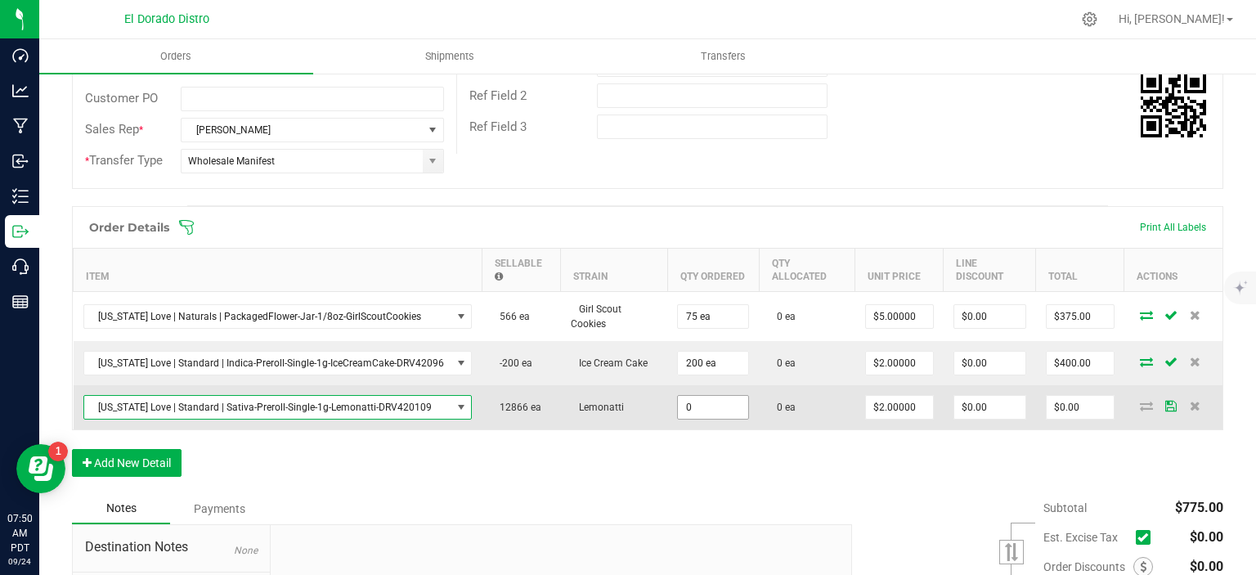
click at [712, 406] on input "0" at bounding box center [713, 407] width 70 height 23
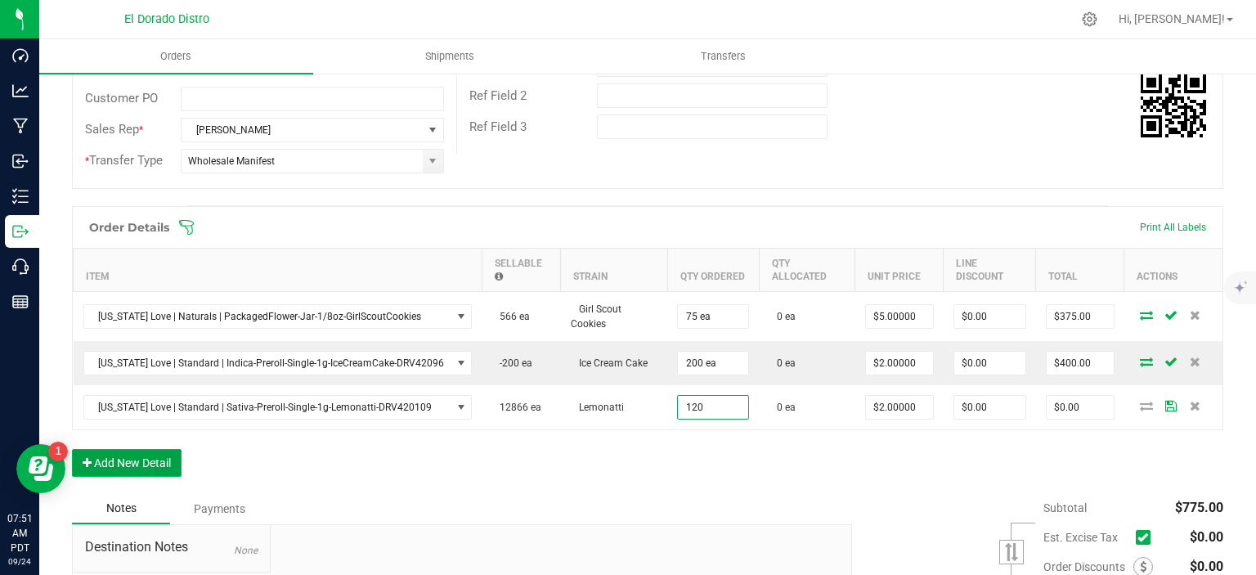
type input "120 ea"
type input "$240.00"
click at [147, 451] on button "Add New Detail" at bounding box center [127, 463] width 110 height 28
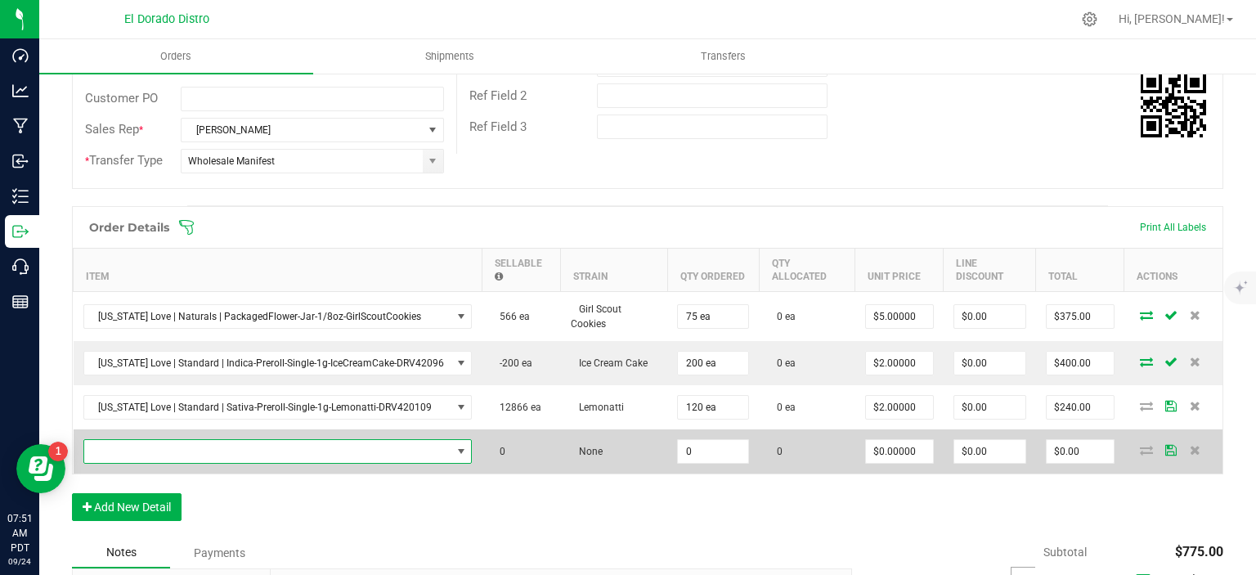
click at [177, 440] on span "NO DATA FOUND" at bounding box center [267, 451] width 367 height 23
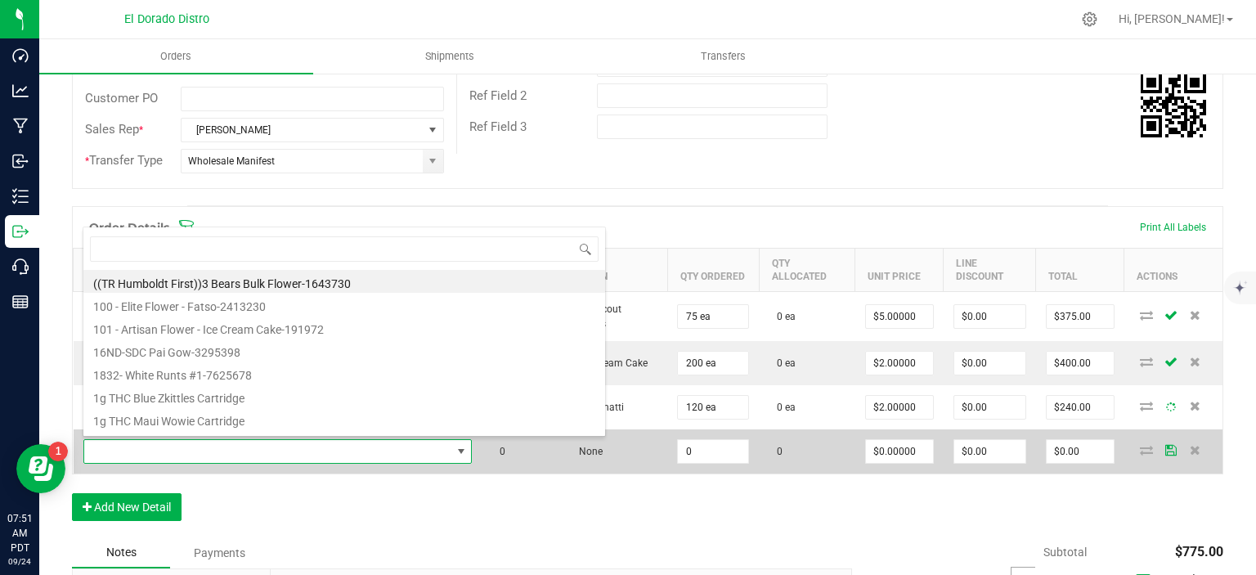
scroll to position [24, 377]
type input "doubledream"
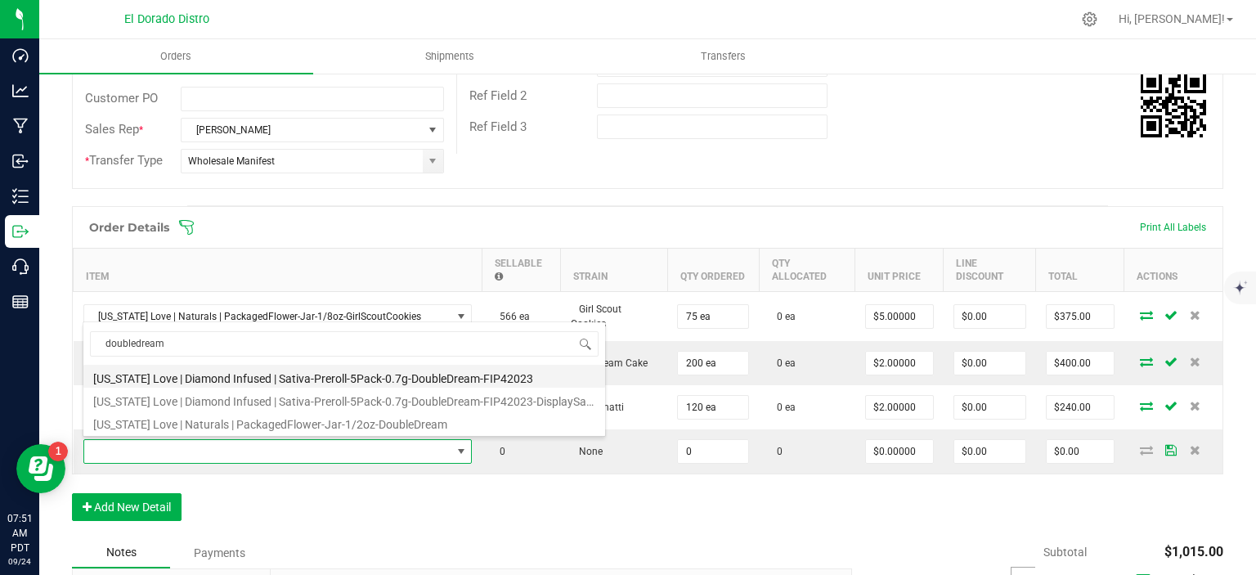
click at [349, 374] on li "[US_STATE] Love | Diamond Infused | Sativa-Preroll-5Pack-0.7g-DoubleDream-FIP42…" at bounding box center [344, 376] width 522 height 23
type input "0 ea"
type input "$14.00000"
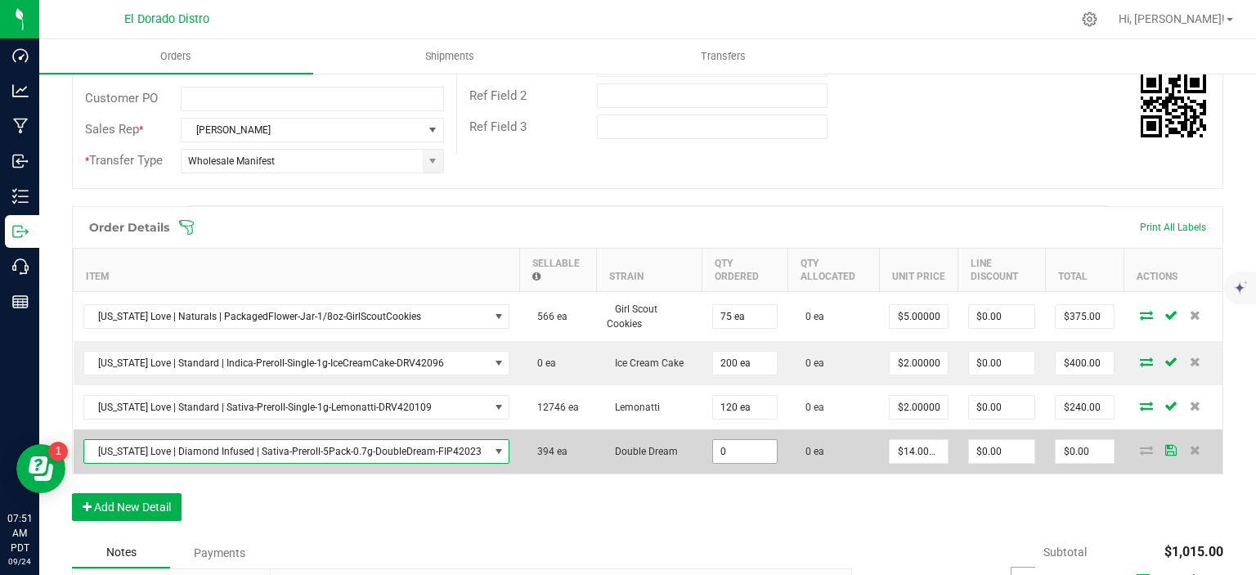
click at [748, 443] on input "0" at bounding box center [745, 451] width 65 height 23
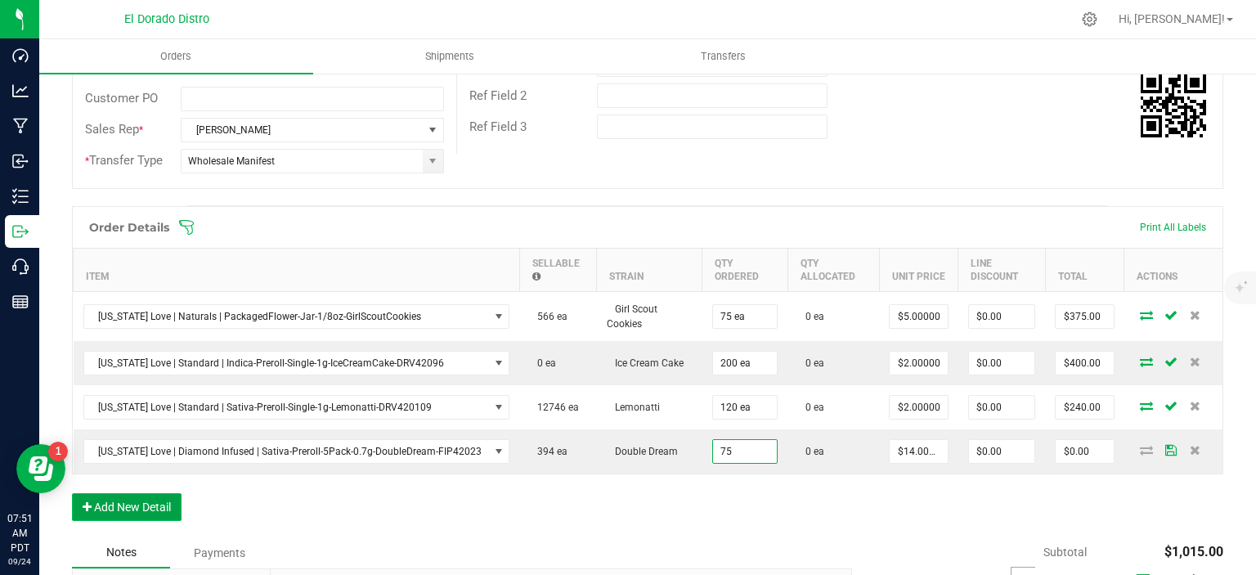
type input "75 ea"
type input "$1,050.00"
click at [136, 515] on button "Add New Detail" at bounding box center [127, 507] width 110 height 28
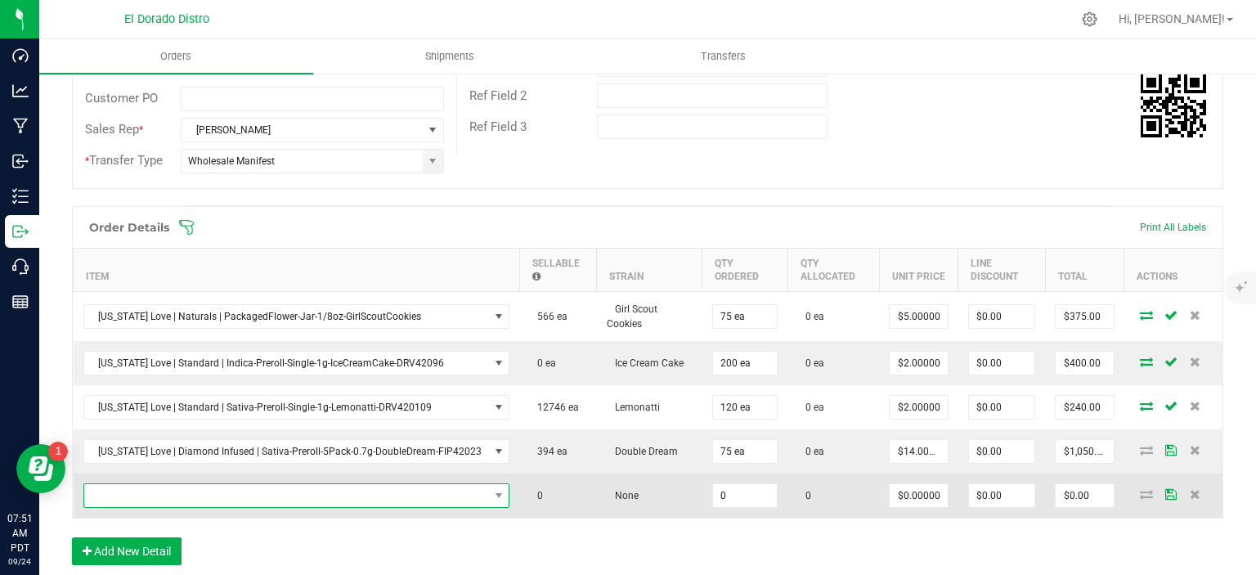
click at [189, 492] on span "NO DATA FOUND" at bounding box center [286, 495] width 405 height 23
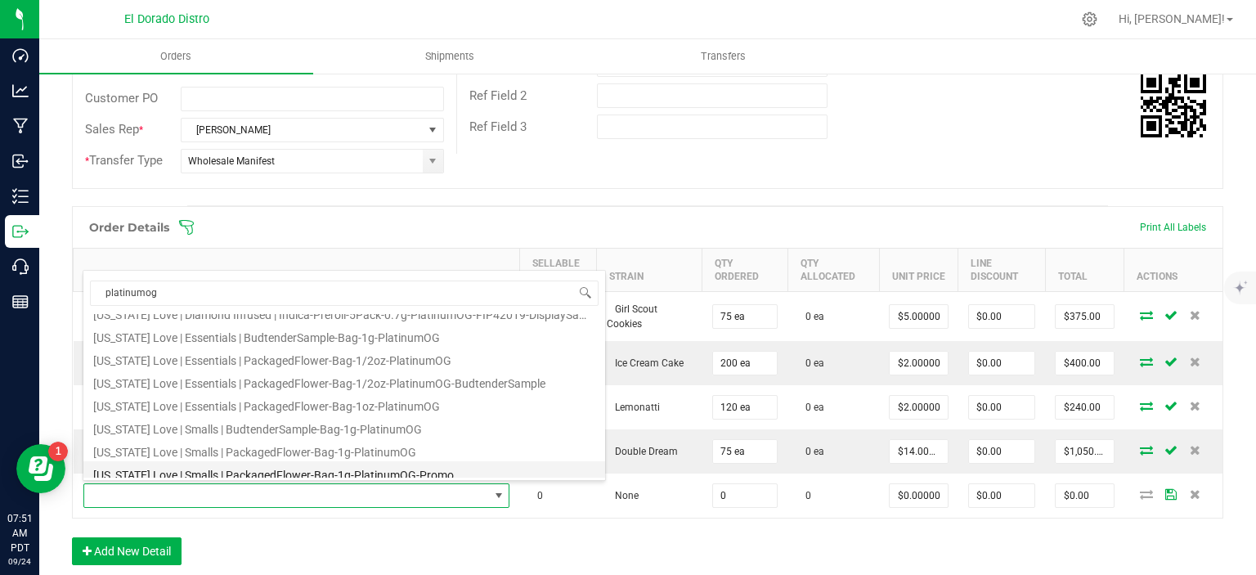
scroll to position [0, 0]
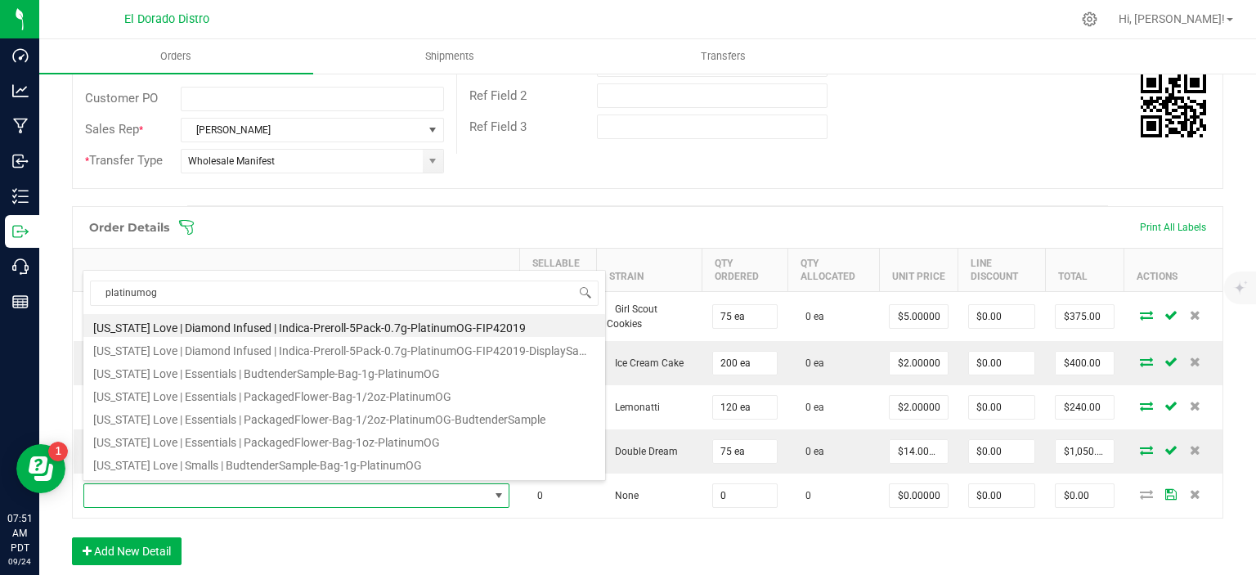
type input "platinumog"
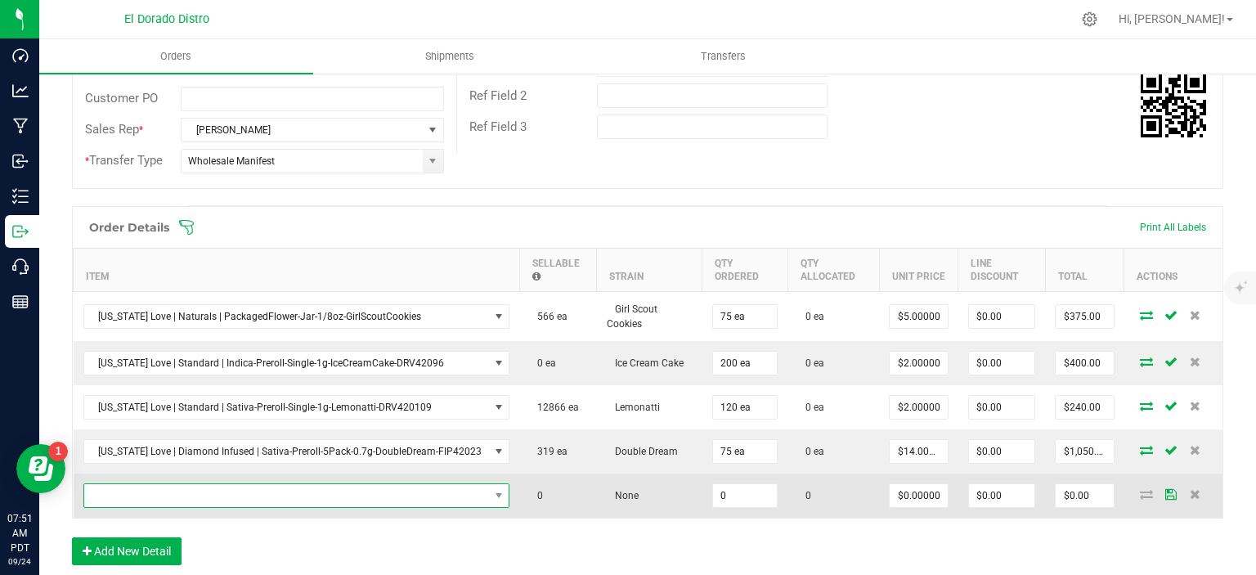
click at [438, 484] on span "NO DATA FOUND" at bounding box center [286, 495] width 405 height 23
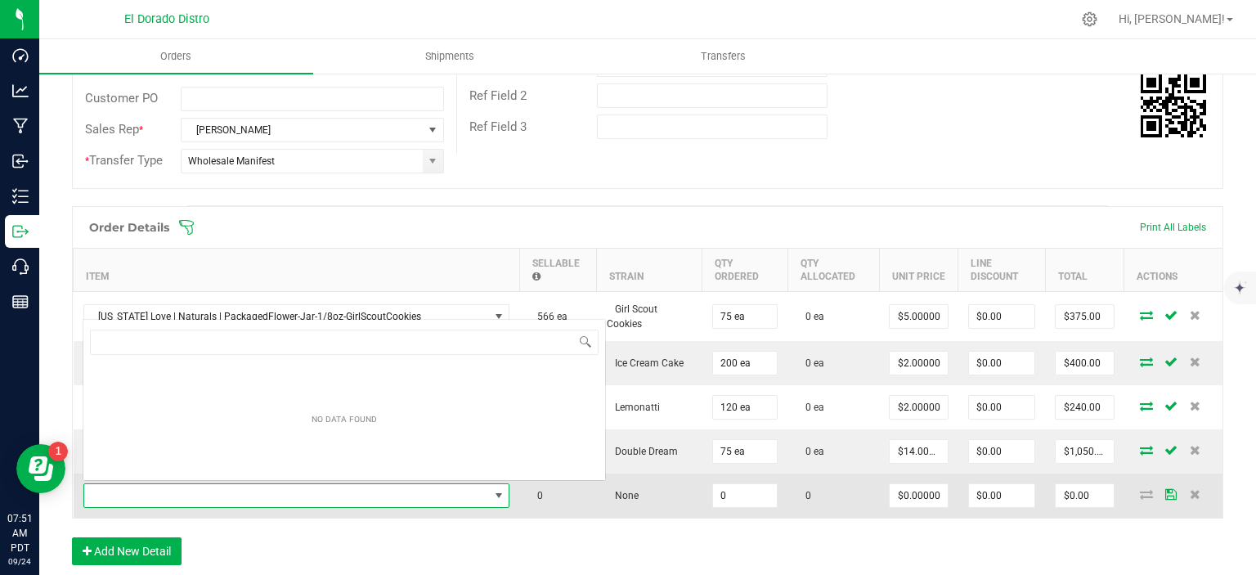
scroll to position [24, 412]
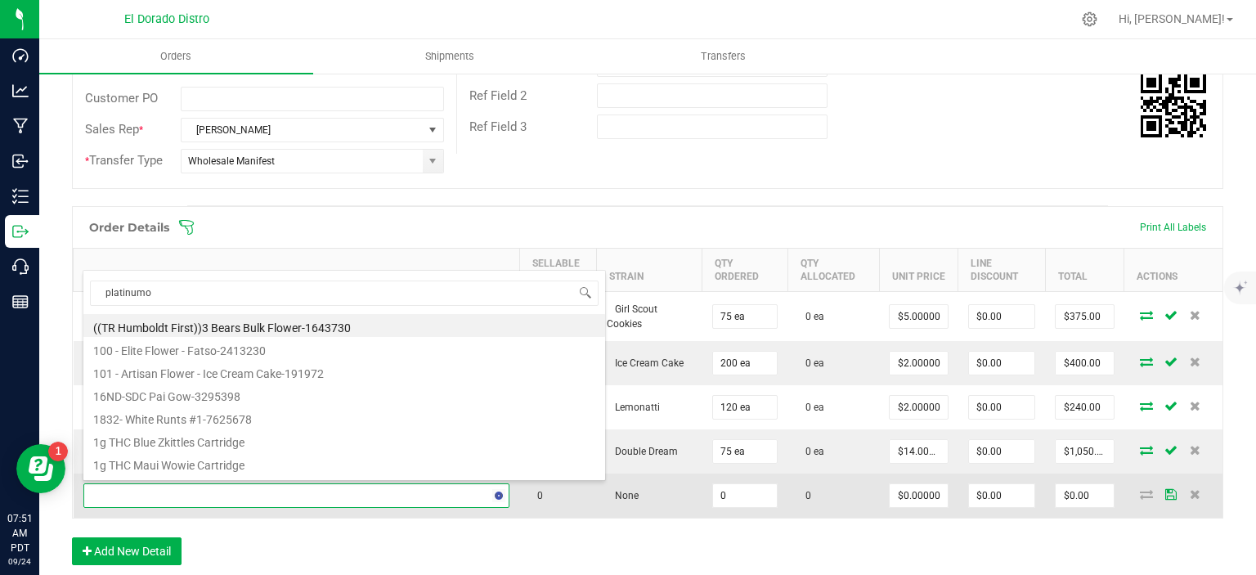
type input "platinumog"
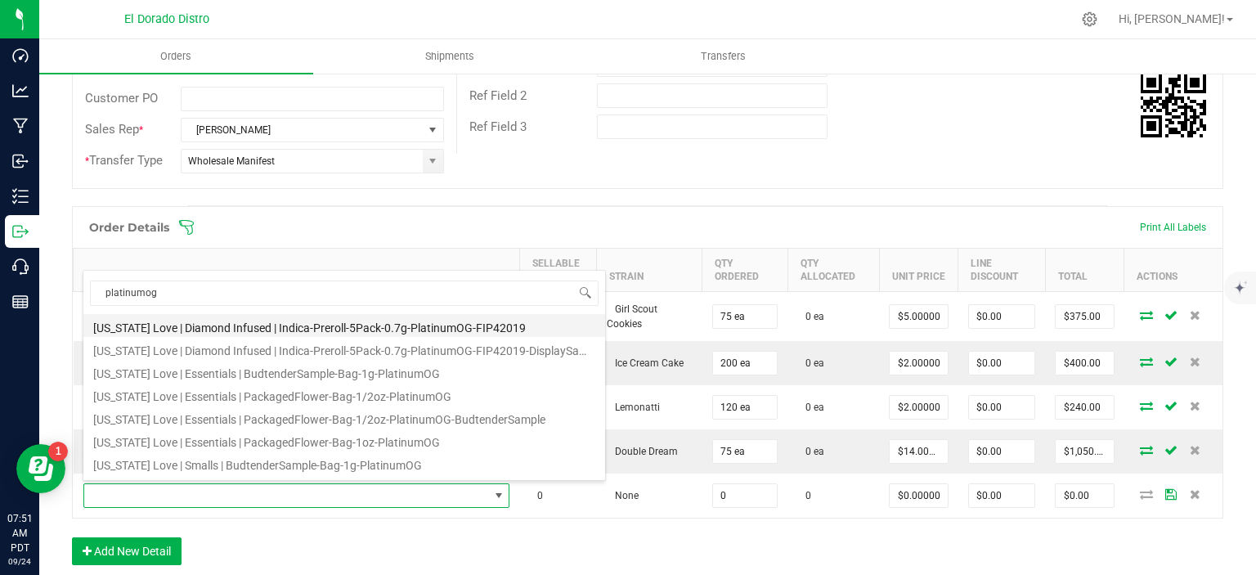
click at [383, 326] on li "[US_STATE] Love | Diamond Infused | Indica-Preroll-5Pack-0.7g-PlatinumOG-FIP420…" at bounding box center [344, 325] width 522 height 23
type input "0 ea"
type input "$14.00000"
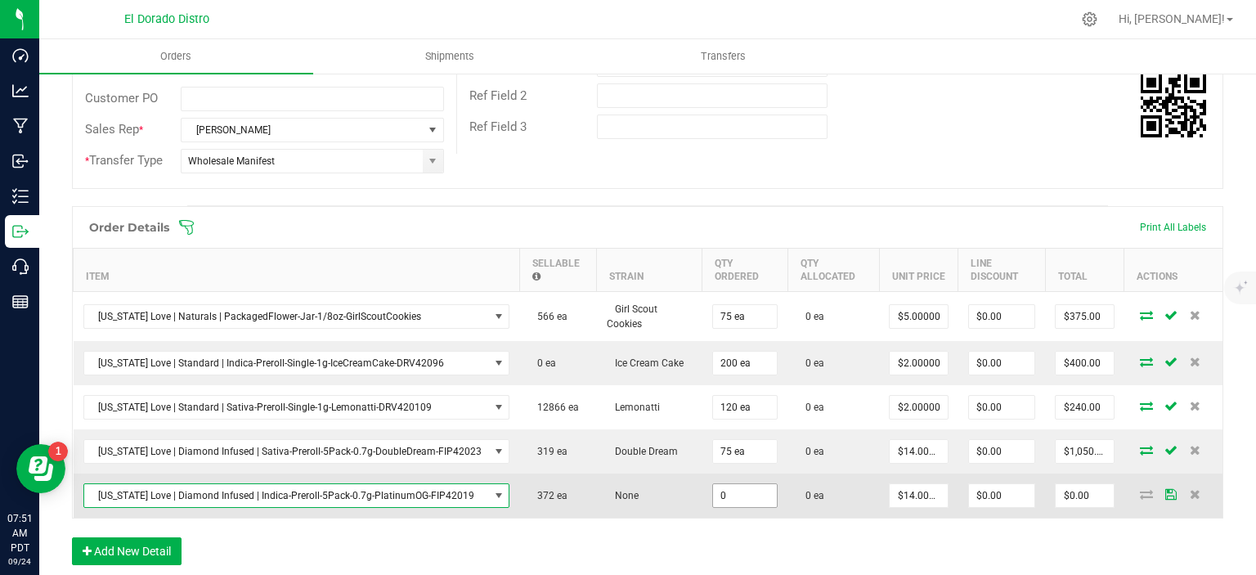
click at [713, 493] on input "0" at bounding box center [745, 495] width 65 height 23
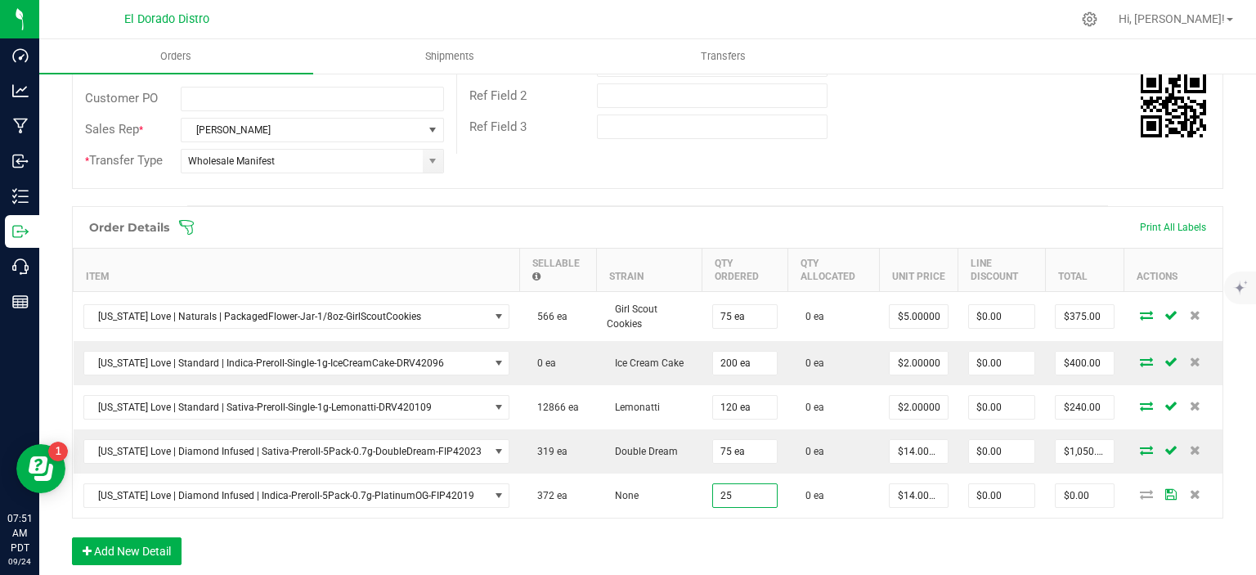
type input "25 ea"
type input "$350.00"
click at [735, 546] on div "Order Details Print All Labels Item Sellable Strain Qty Ordered Qty Allocated U…" at bounding box center [648, 393] width 1152 height 375
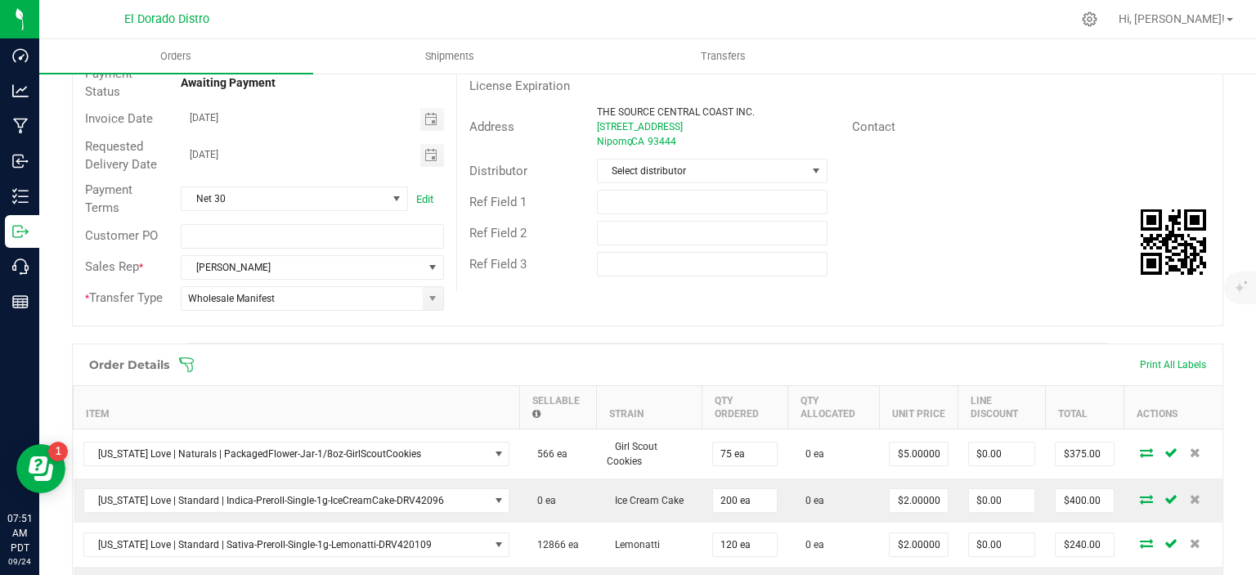
scroll to position [25, 0]
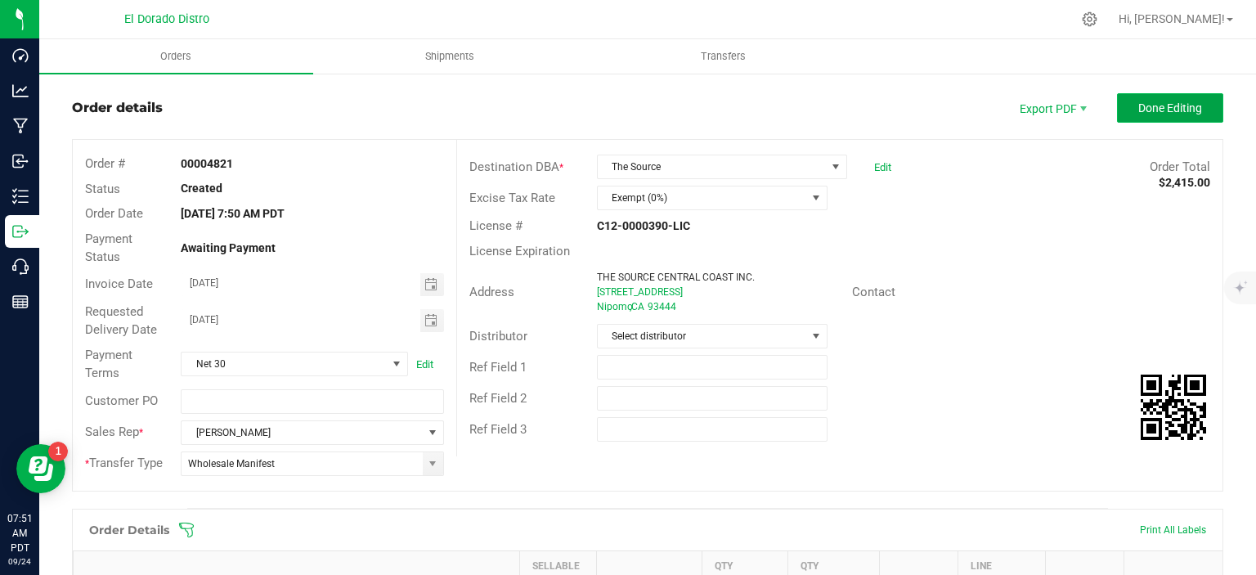
click at [1139, 109] on span "Done Editing" at bounding box center [1171, 107] width 64 height 13
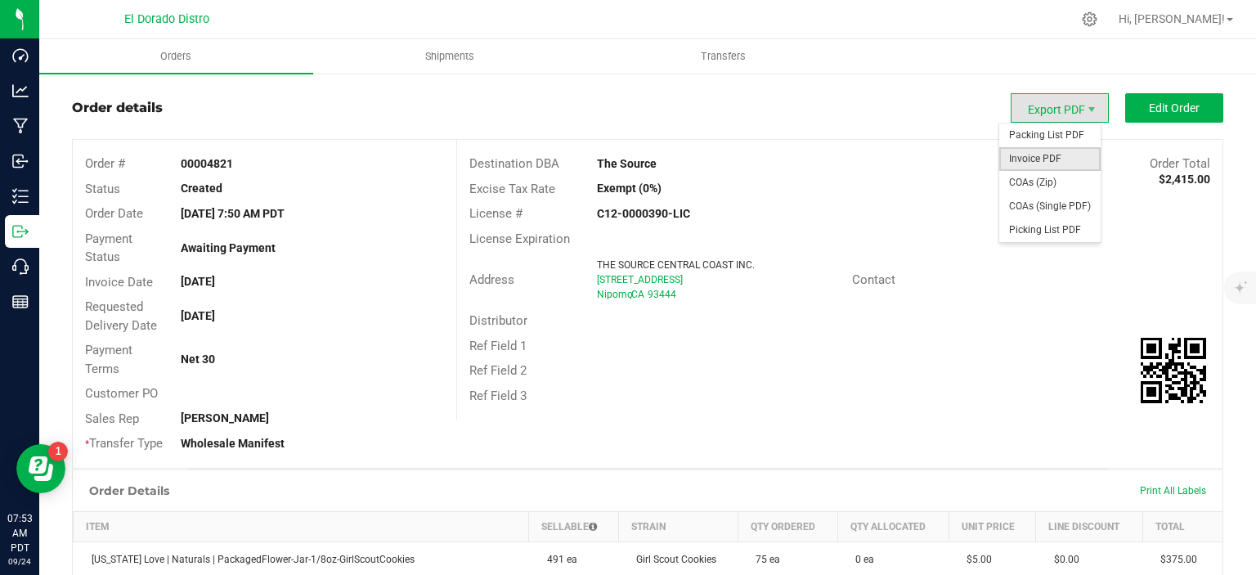
click at [1053, 160] on span "Invoice PDF" at bounding box center [1050, 159] width 101 height 24
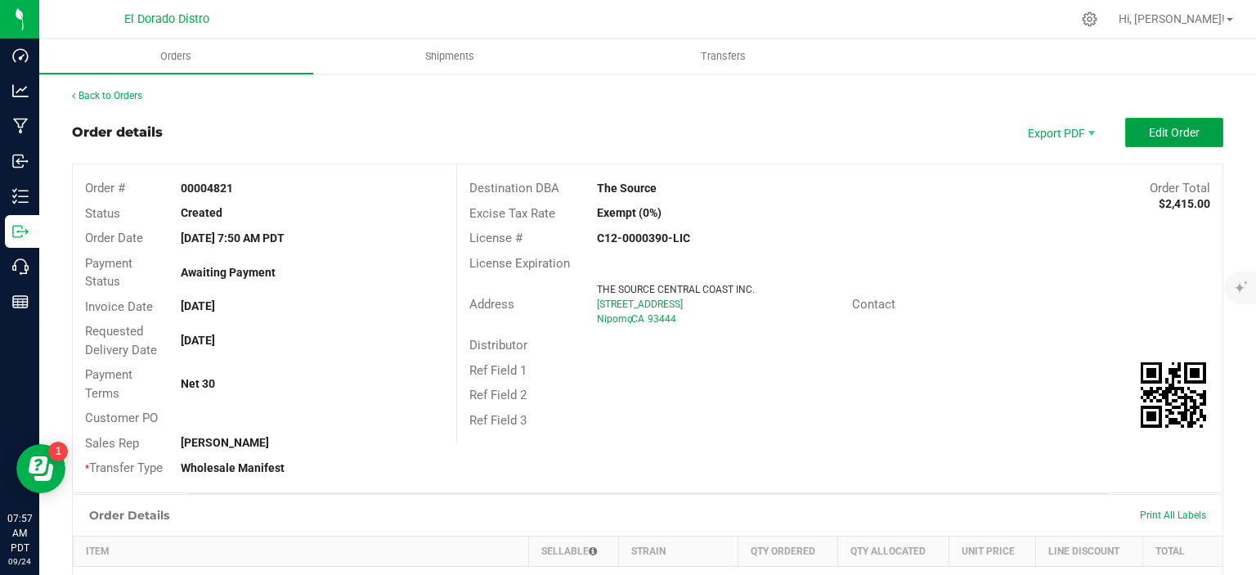
click at [1149, 130] on span "Edit Order" at bounding box center [1174, 132] width 51 height 13
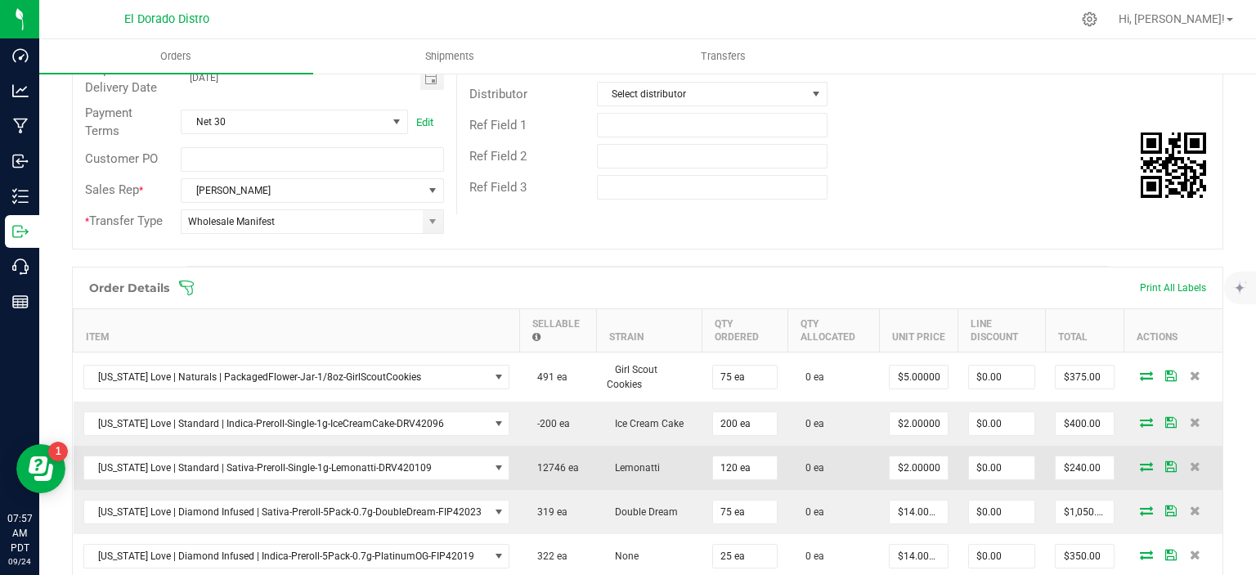
scroll to position [491, 0]
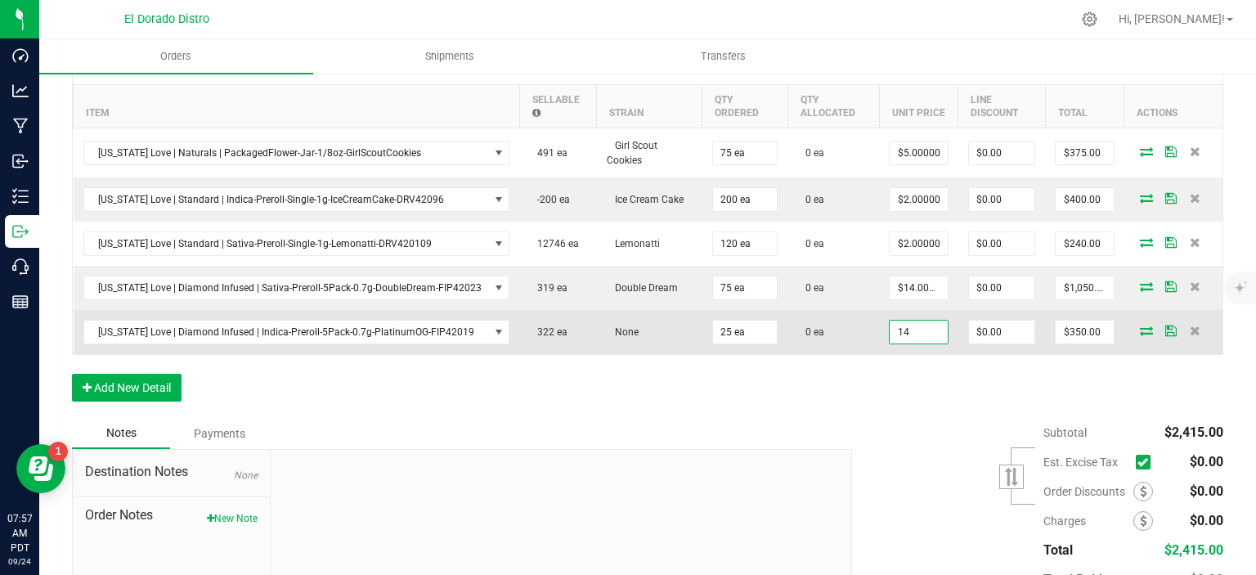
click at [914, 332] on input "14" at bounding box center [918, 332] width 57 height 23
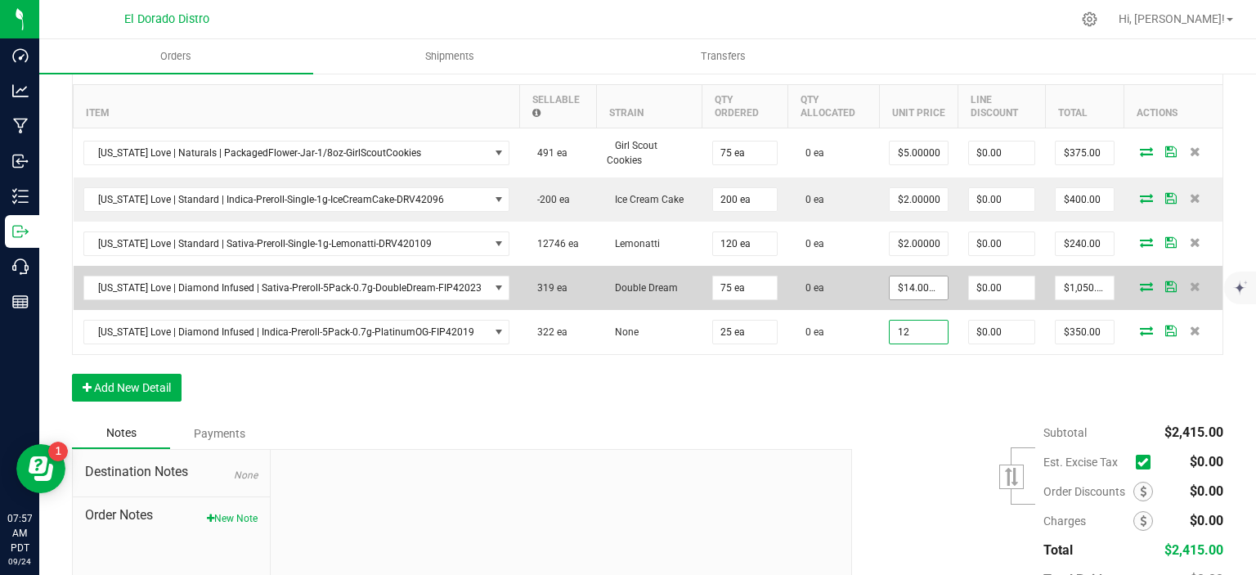
type input "12"
type input "14"
type input "$12.00000"
type input "$300.00"
click at [910, 282] on input "14" at bounding box center [918, 287] width 57 height 23
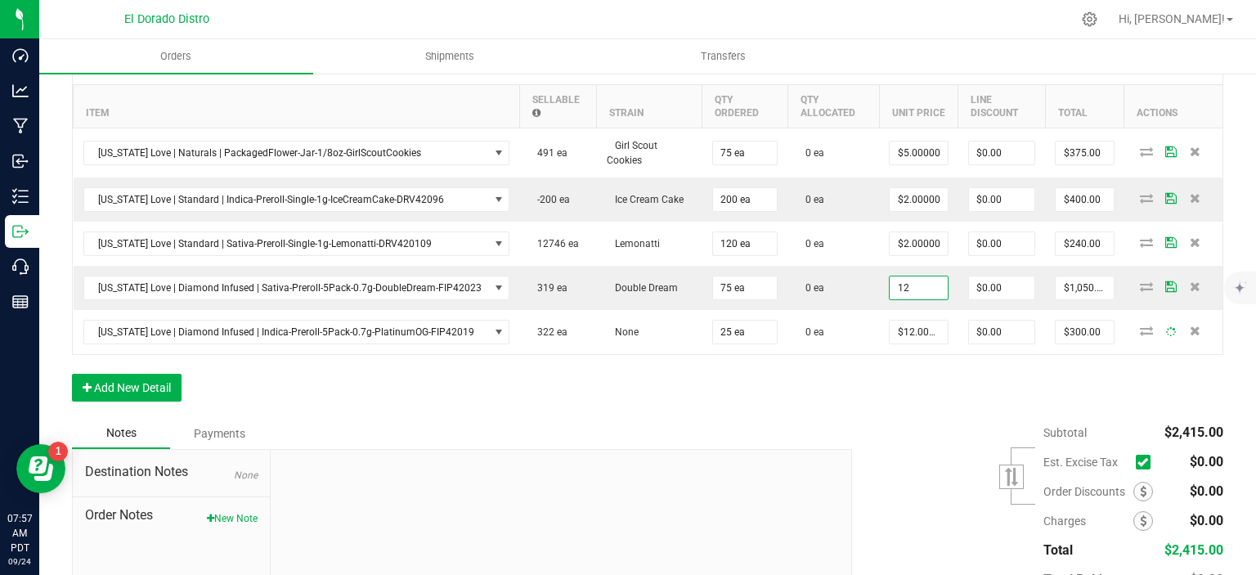
type input "$12.00000"
type input "$900.00"
click at [913, 374] on div "Order Details Print All Labels Item Sellable Strain Qty Ordered Qty Allocated U…" at bounding box center [648, 230] width 1152 height 375
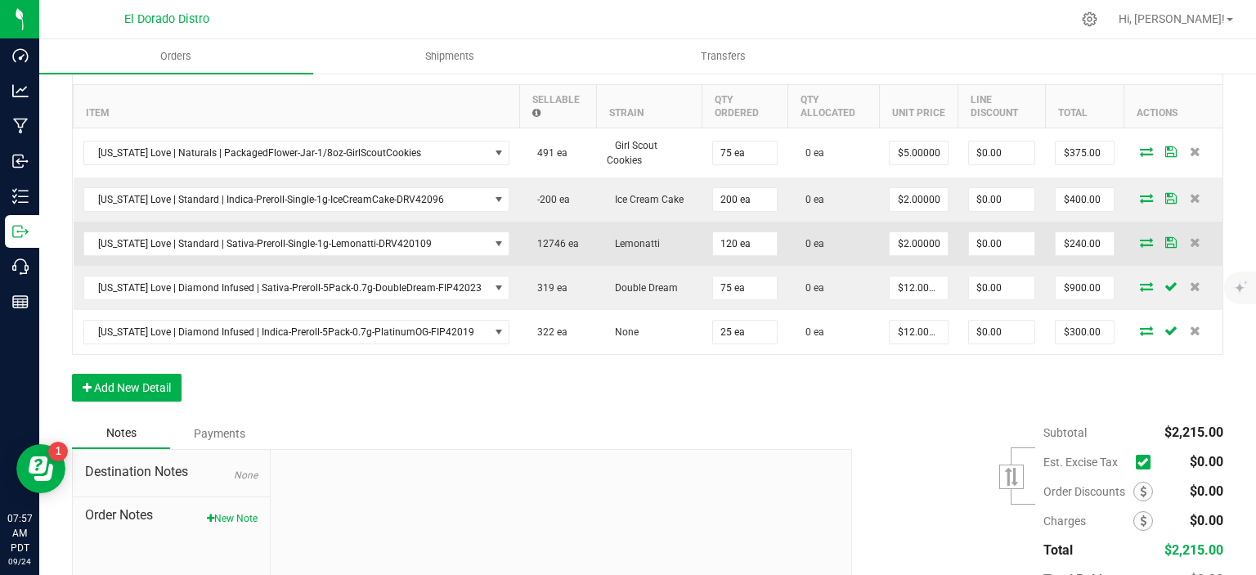
scroll to position [409, 0]
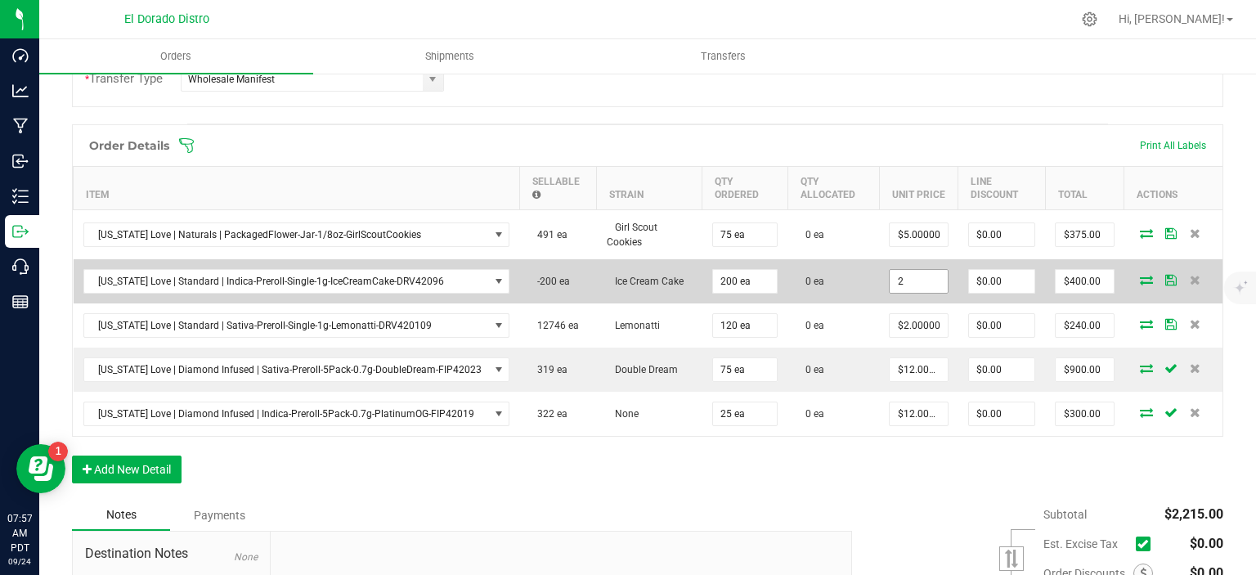
click at [895, 276] on input "2" at bounding box center [918, 281] width 57 height 23
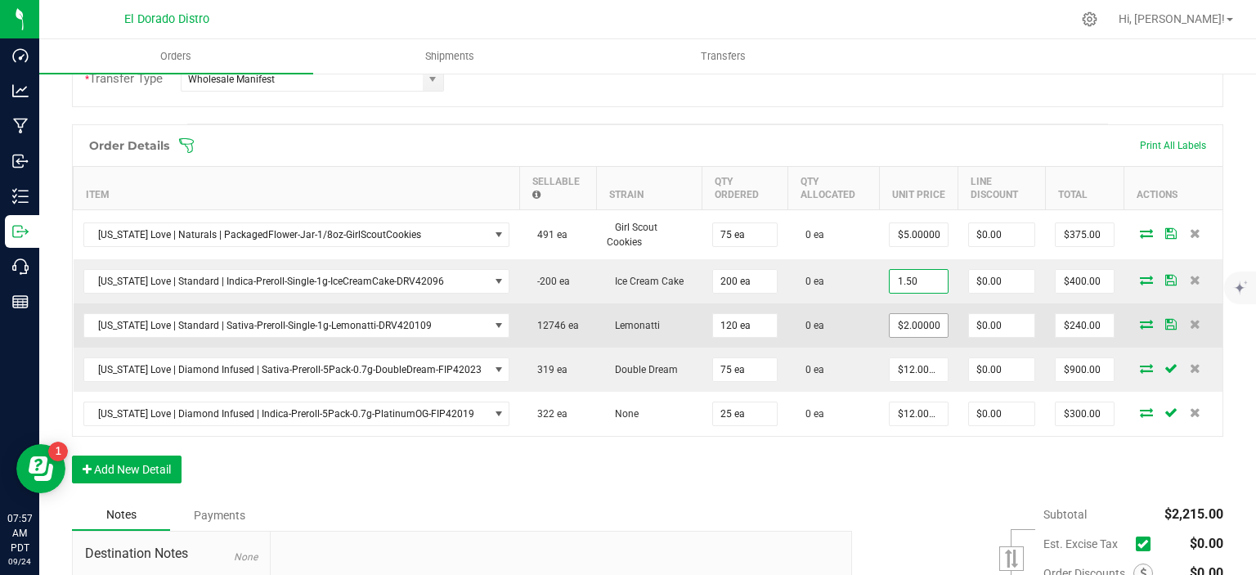
type input "$1.50000"
type input "$300.00"
click at [907, 323] on input "2" at bounding box center [918, 325] width 57 height 23
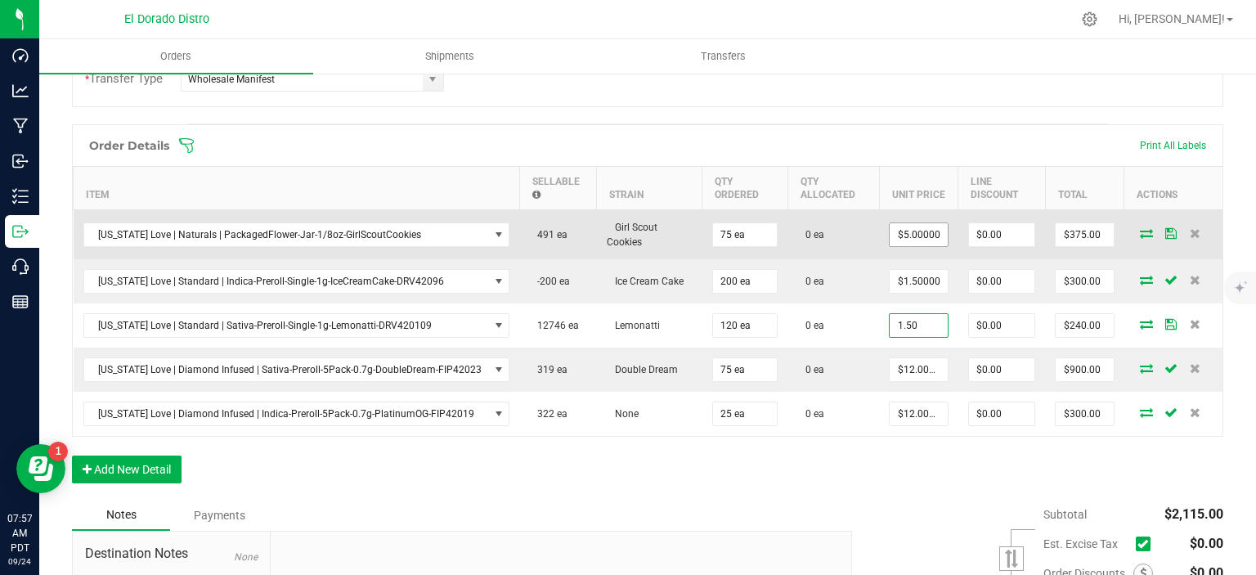
type input "1.50"
type input "5"
type input "$1.50000"
type input "$180.00"
click at [920, 229] on input "5" at bounding box center [918, 234] width 57 height 23
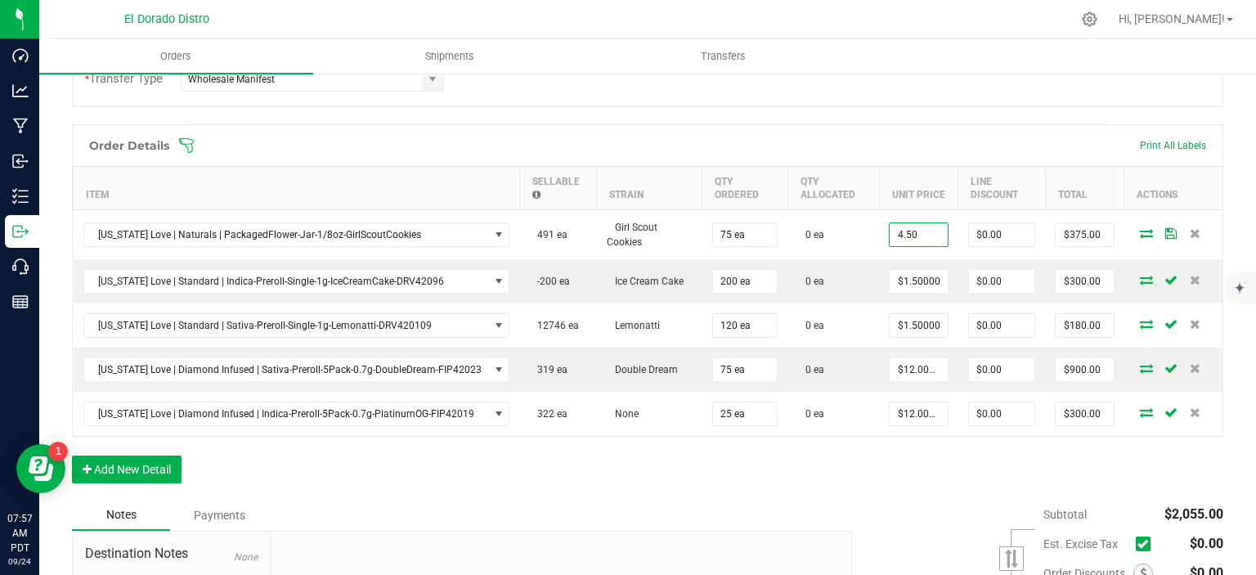
type input "$4.50000"
type input "$337.50"
click at [976, 133] on div "Order Details Print All Labels" at bounding box center [648, 145] width 1150 height 41
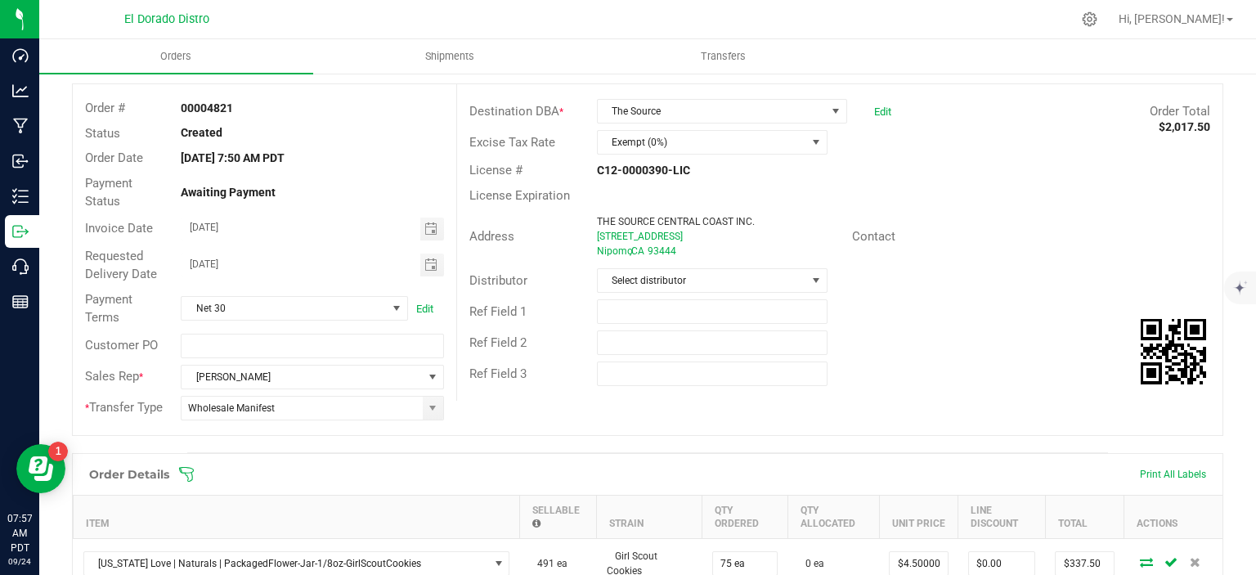
scroll to position [0, 0]
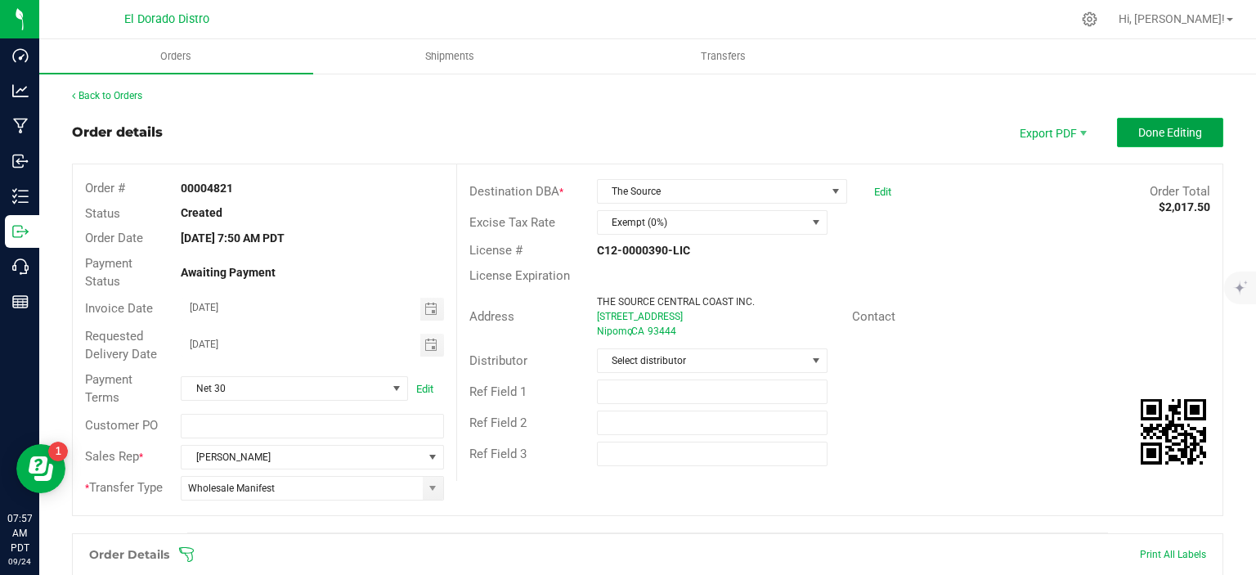
click at [1122, 132] on button "Done Editing" at bounding box center [1170, 132] width 106 height 29
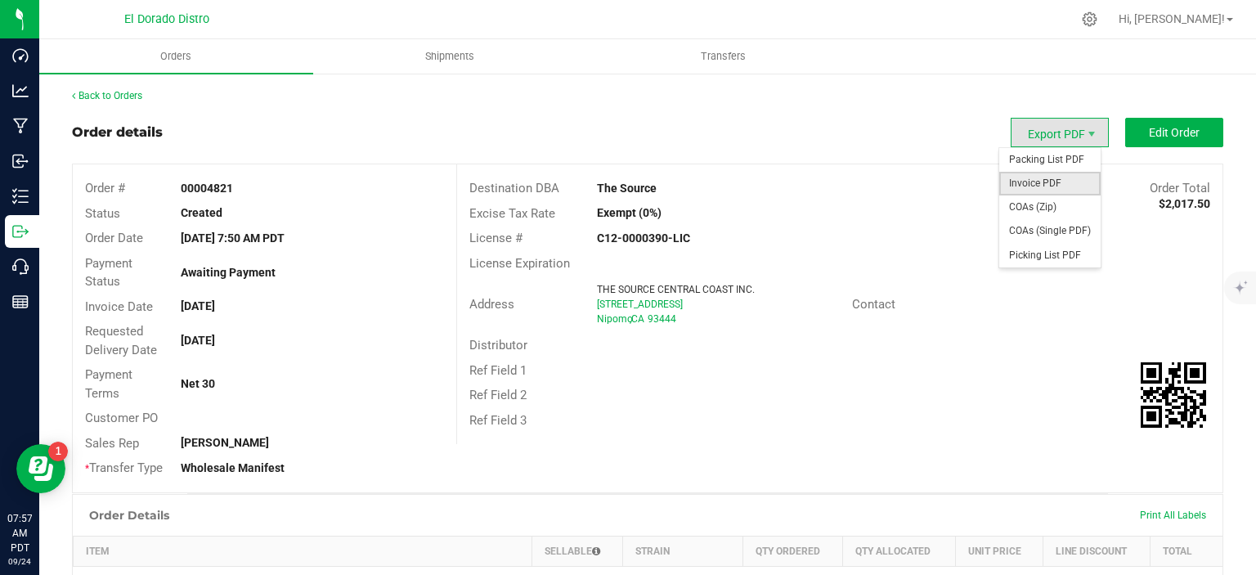
click at [1060, 182] on span "Invoice PDF" at bounding box center [1050, 184] width 101 height 24
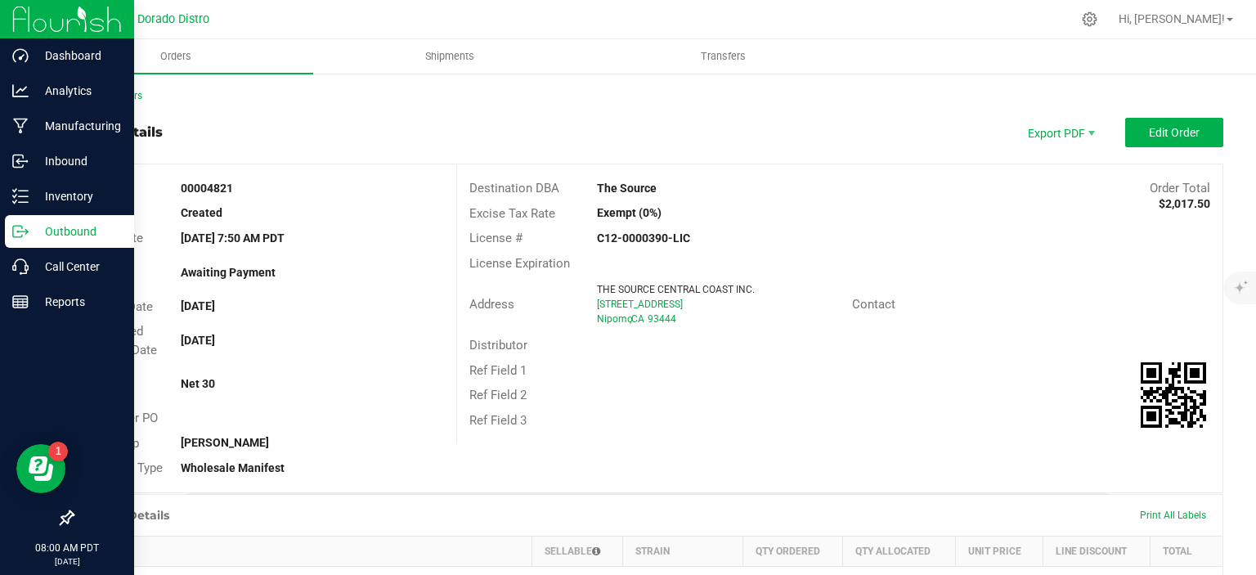
click at [20, 226] on icon at bounding box center [17, 231] width 9 height 11
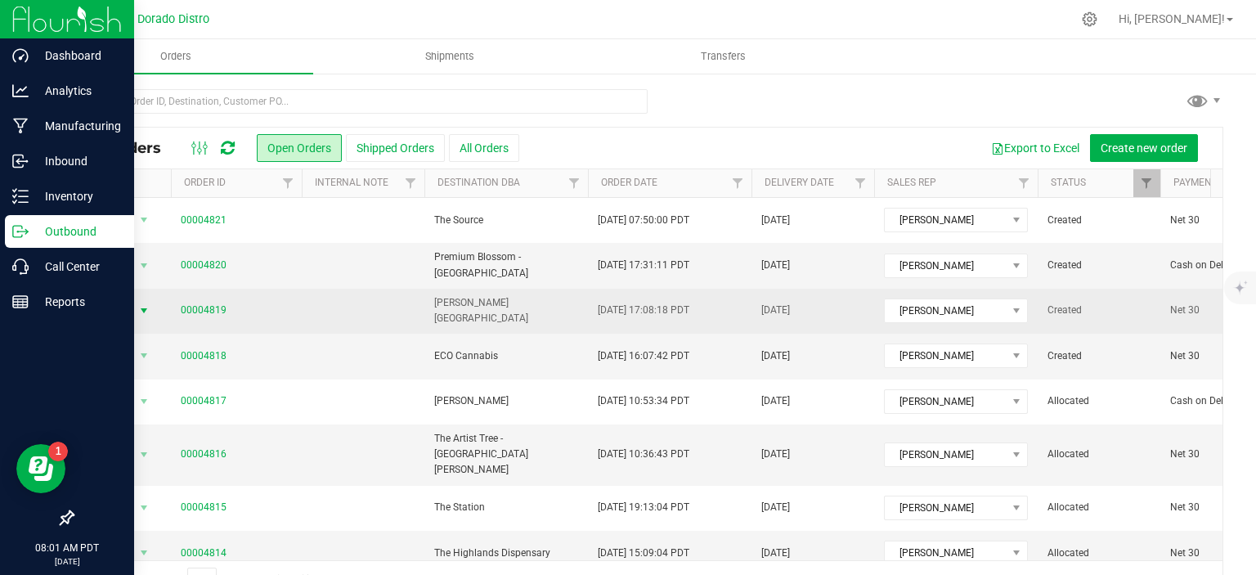
click at [147, 312] on span "select" at bounding box center [143, 310] width 13 height 13
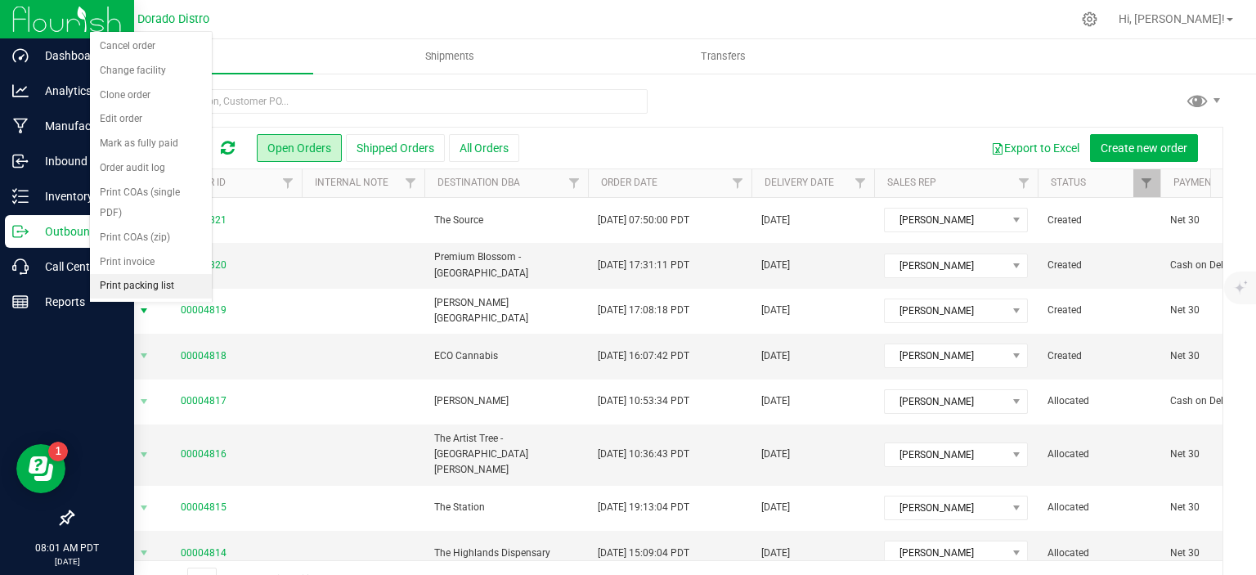
click at [160, 277] on li "Print packing list" at bounding box center [151, 286] width 122 height 25
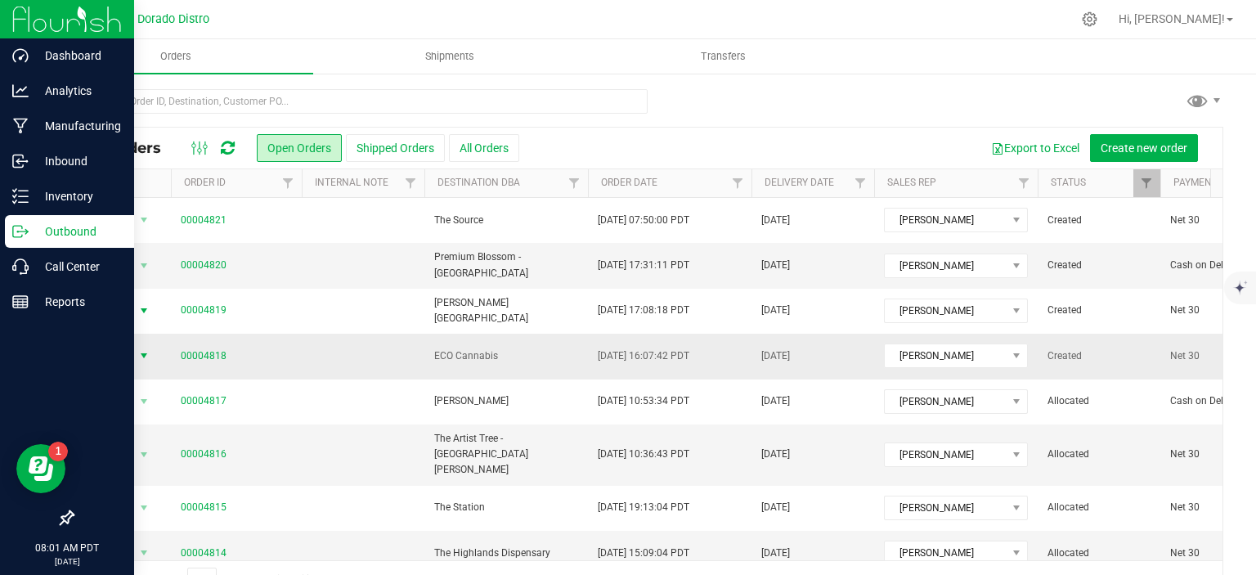
click at [146, 353] on span "select" at bounding box center [143, 355] width 13 height 13
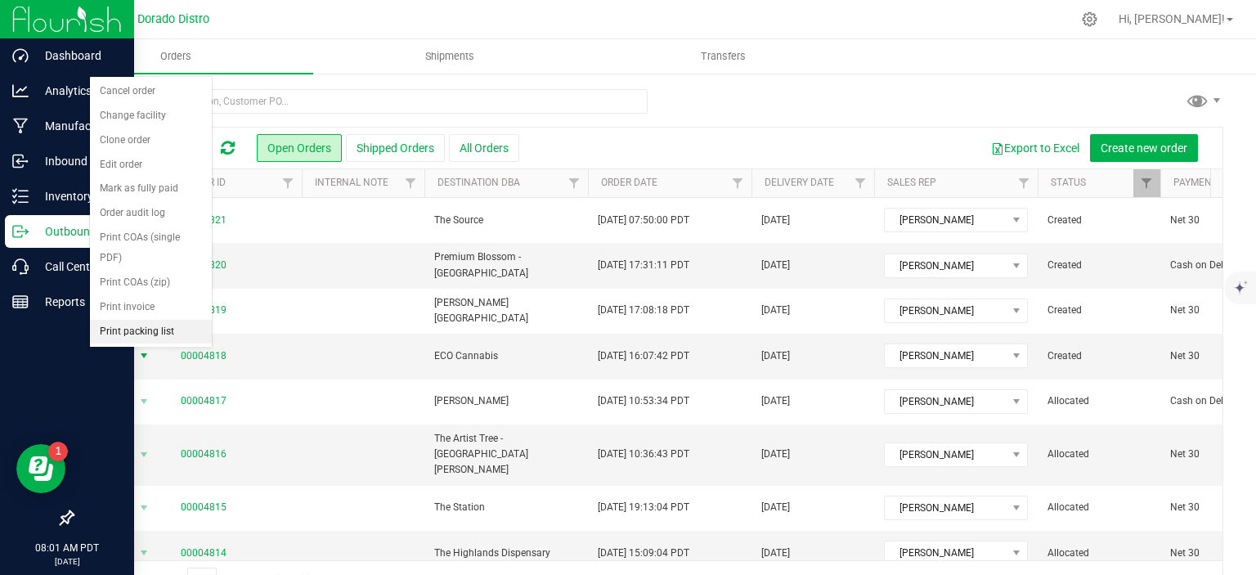
click at [141, 335] on li "Print packing list" at bounding box center [151, 332] width 122 height 25
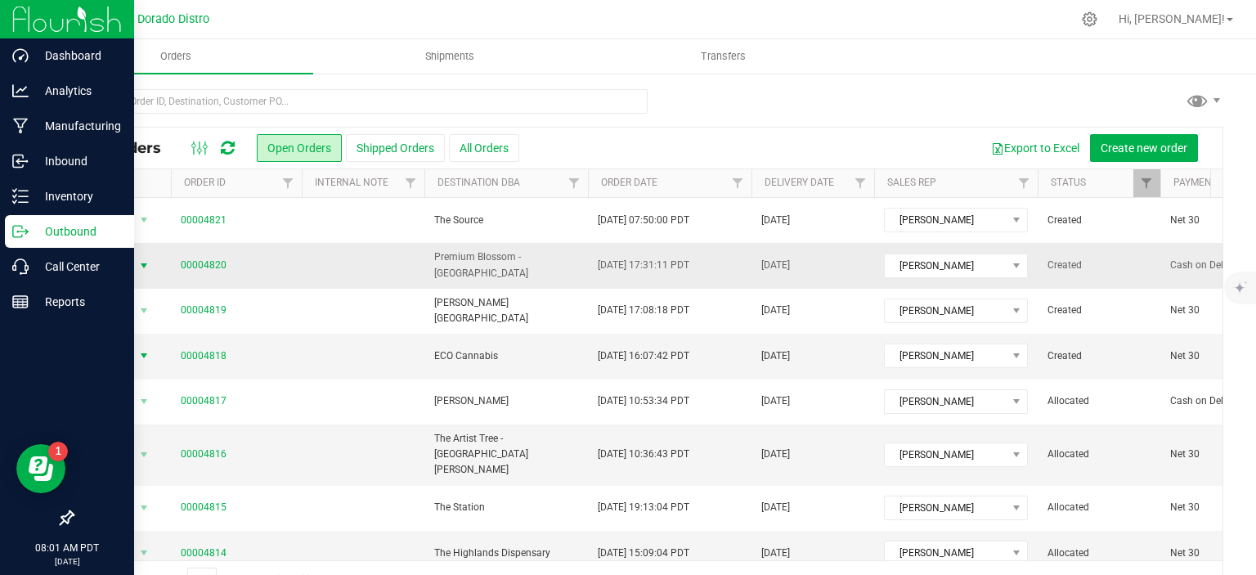
click at [145, 259] on span "select" at bounding box center [143, 265] width 13 height 13
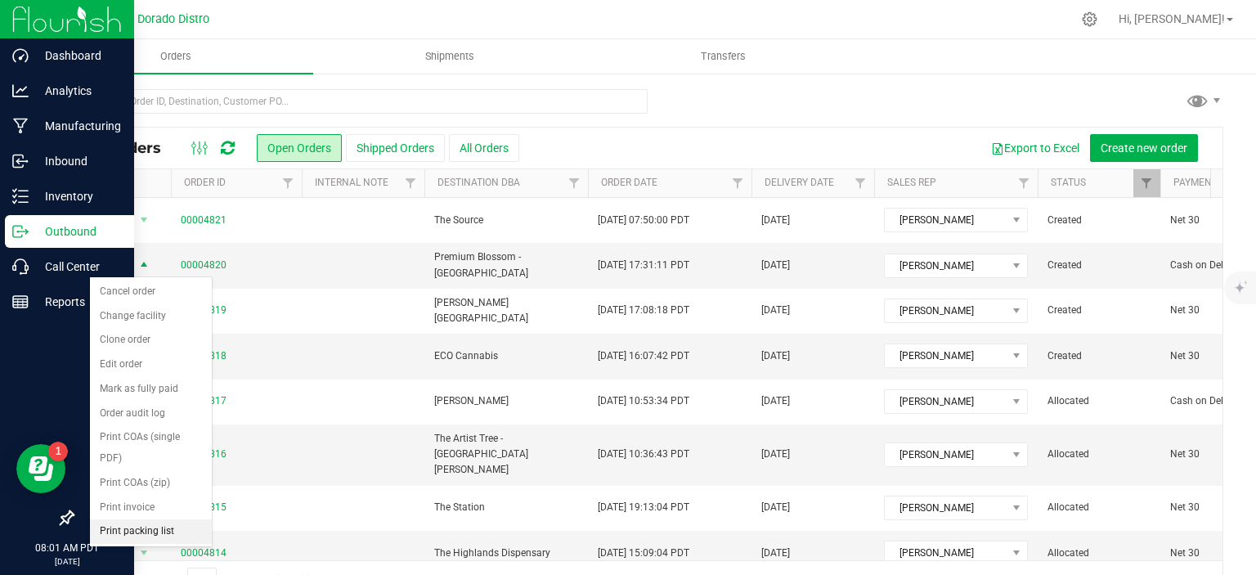
click at [155, 524] on li "Print packing list" at bounding box center [151, 531] width 122 height 25
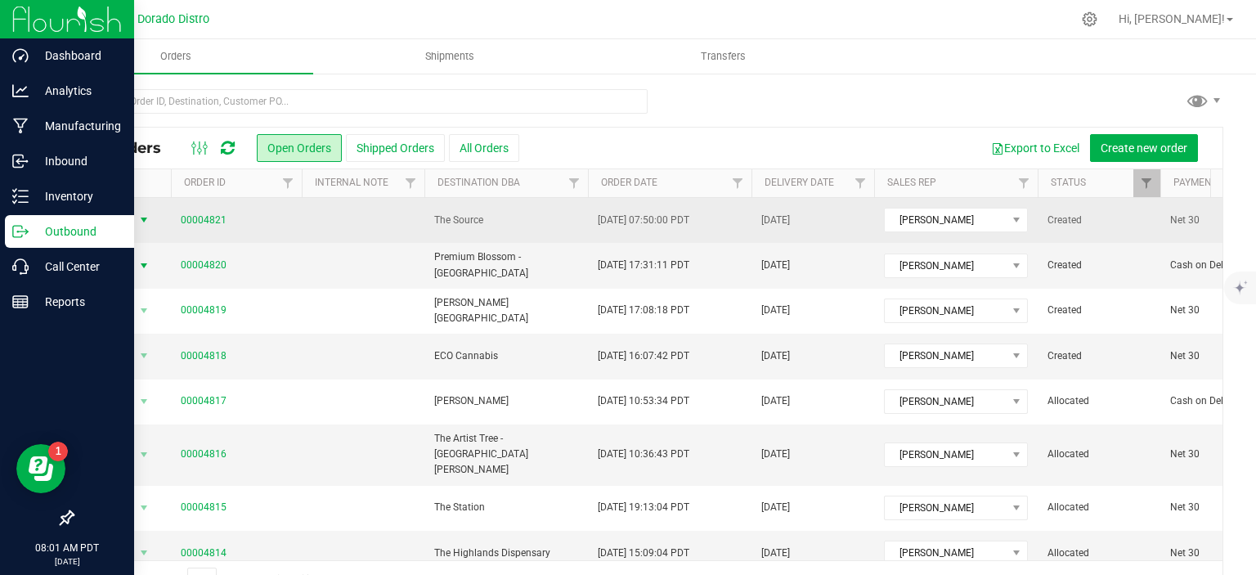
click at [147, 219] on span "select" at bounding box center [143, 219] width 13 height 13
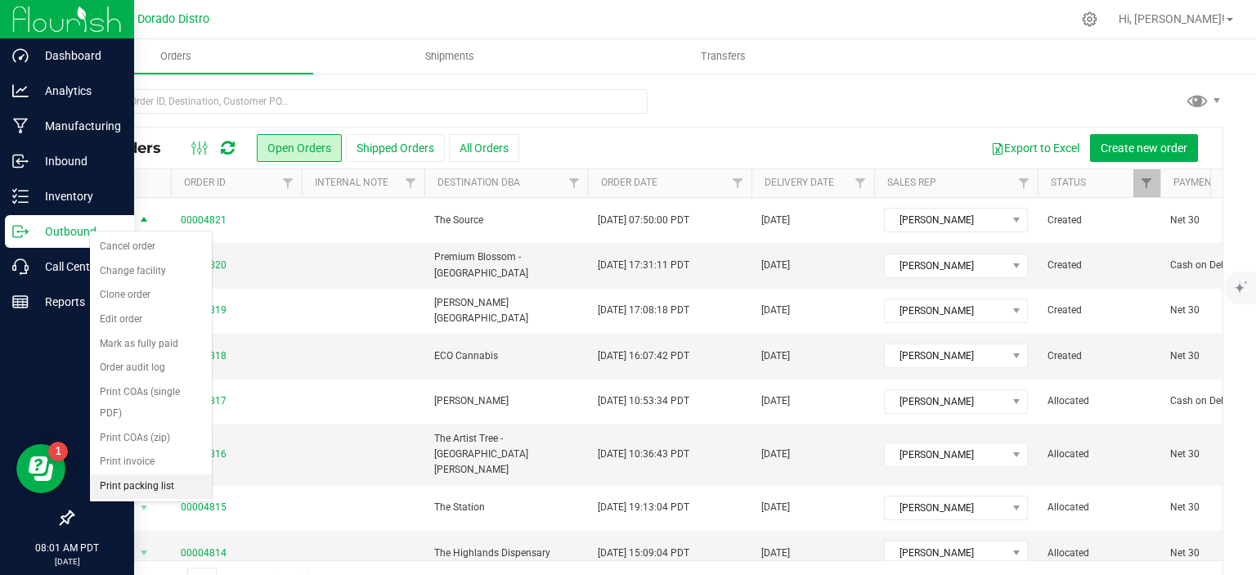
click at [169, 480] on li "Print packing list" at bounding box center [151, 486] width 122 height 25
